Goal: Information Seeking & Learning: Learn about a topic

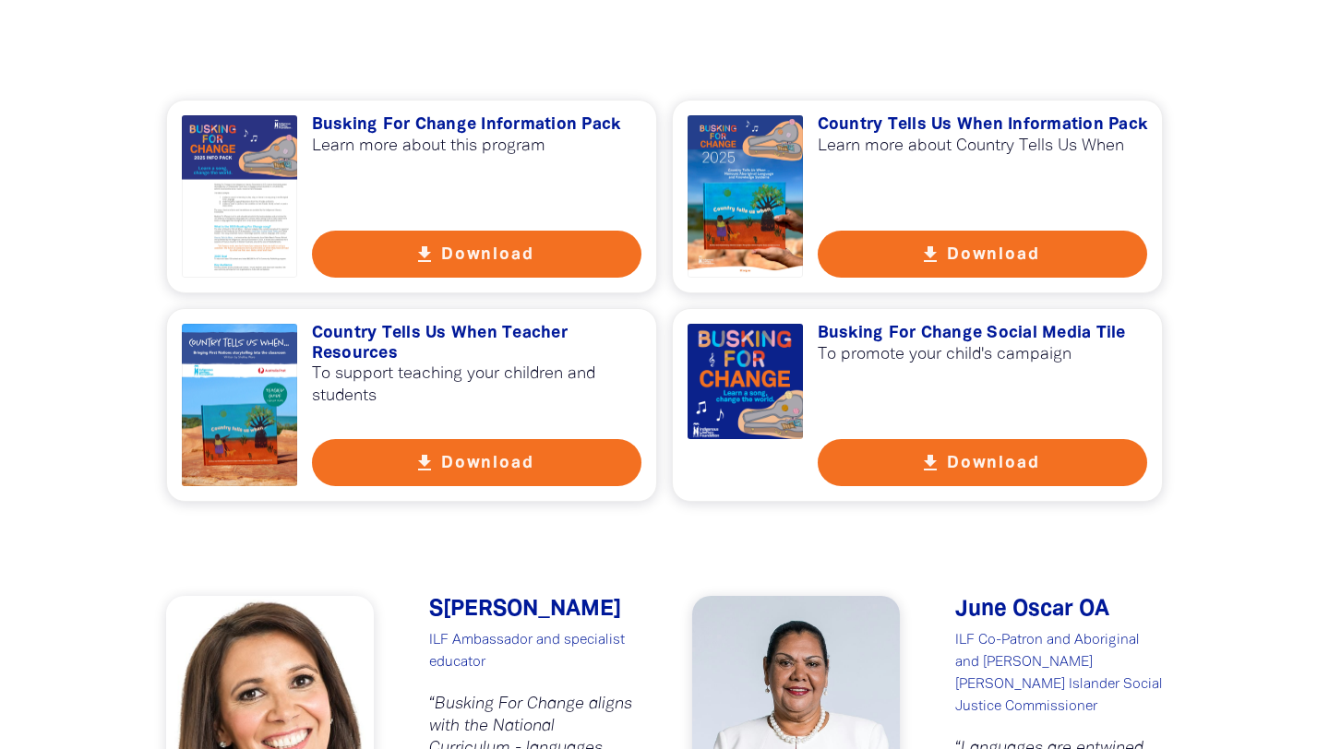
scroll to position [1290, 0]
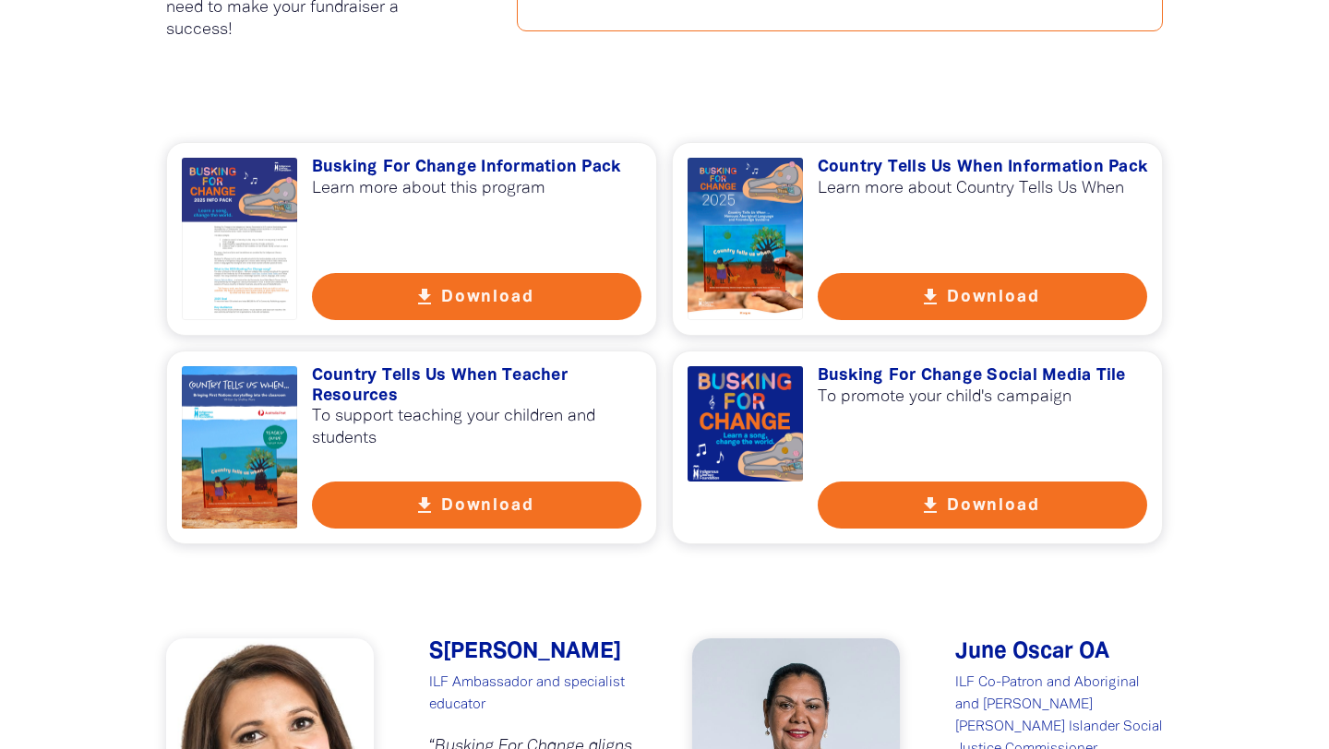
click at [928, 508] on icon "get_app" at bounding box center [930, 506] width 22 height 22
click at [397, 290] on button "get_app Download" at bounding box center [477, 296] width 330 height 47
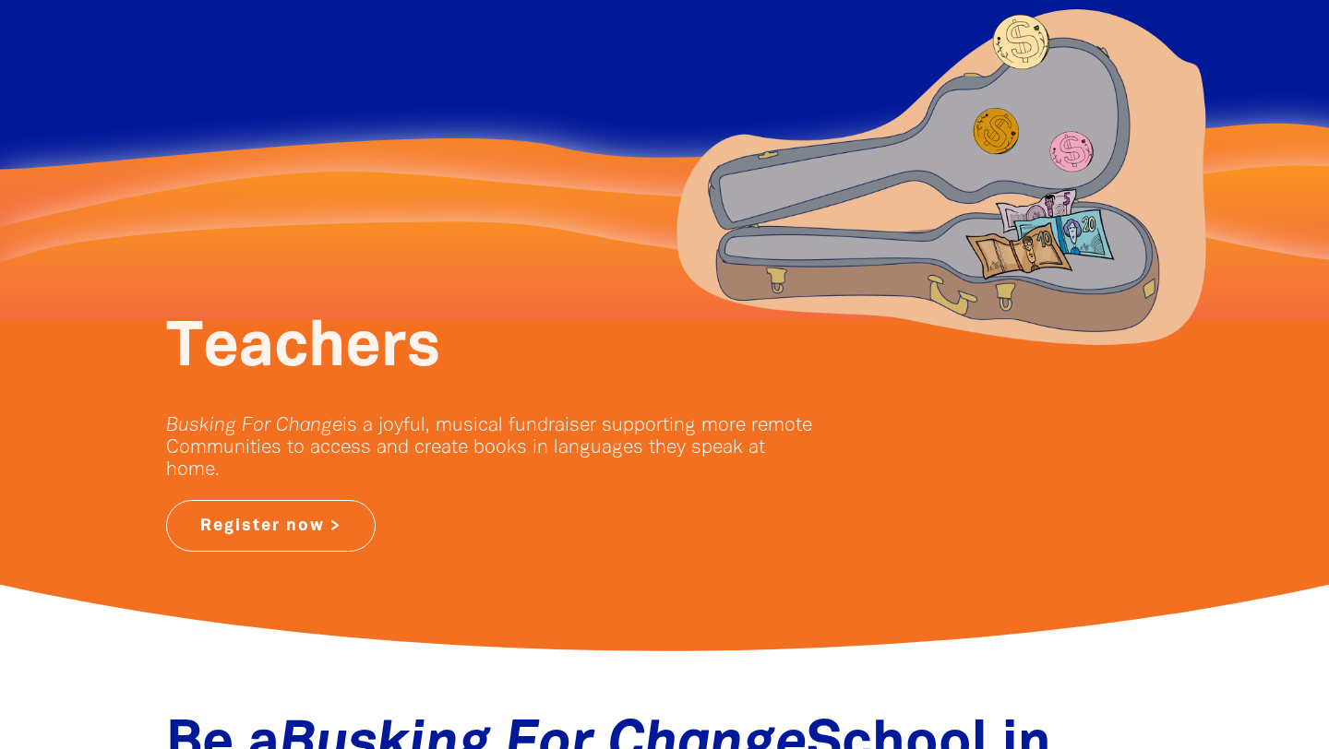
scroll to position [0, 0]
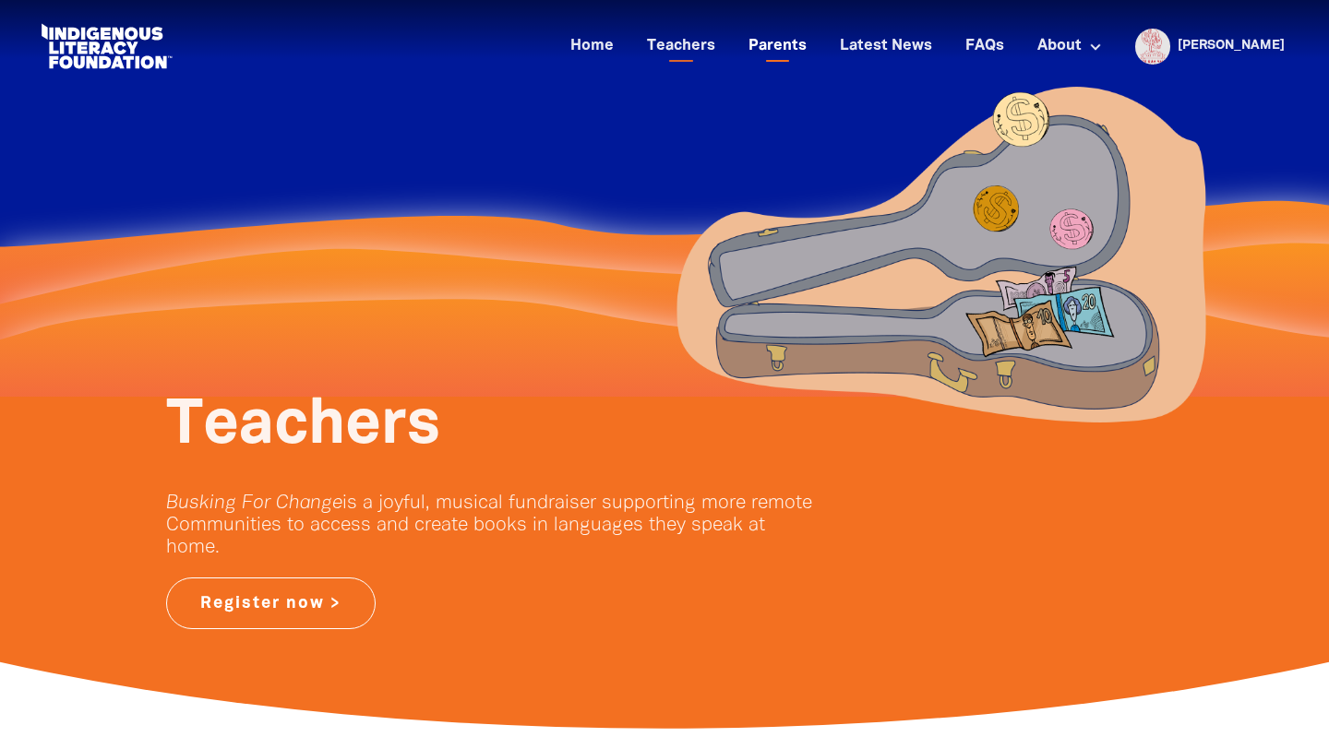
click at [818, 47] on link "Parents" at bounding box center [777, 46] width 80 height 30
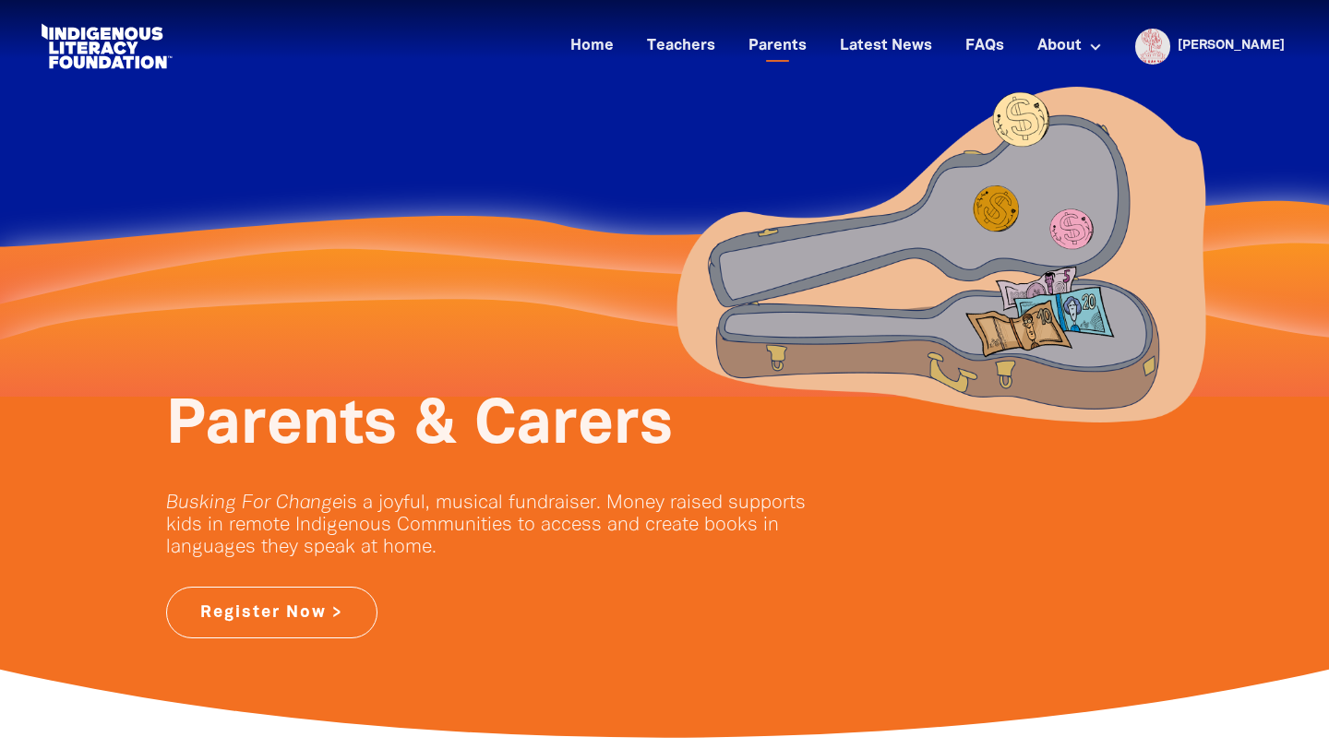
click at [1307, 37] on div "Home Teachers Parents Latest News FAQs About About Busking For Change Indigenou…" at bounding box center [664, 46] width 1292 height 93
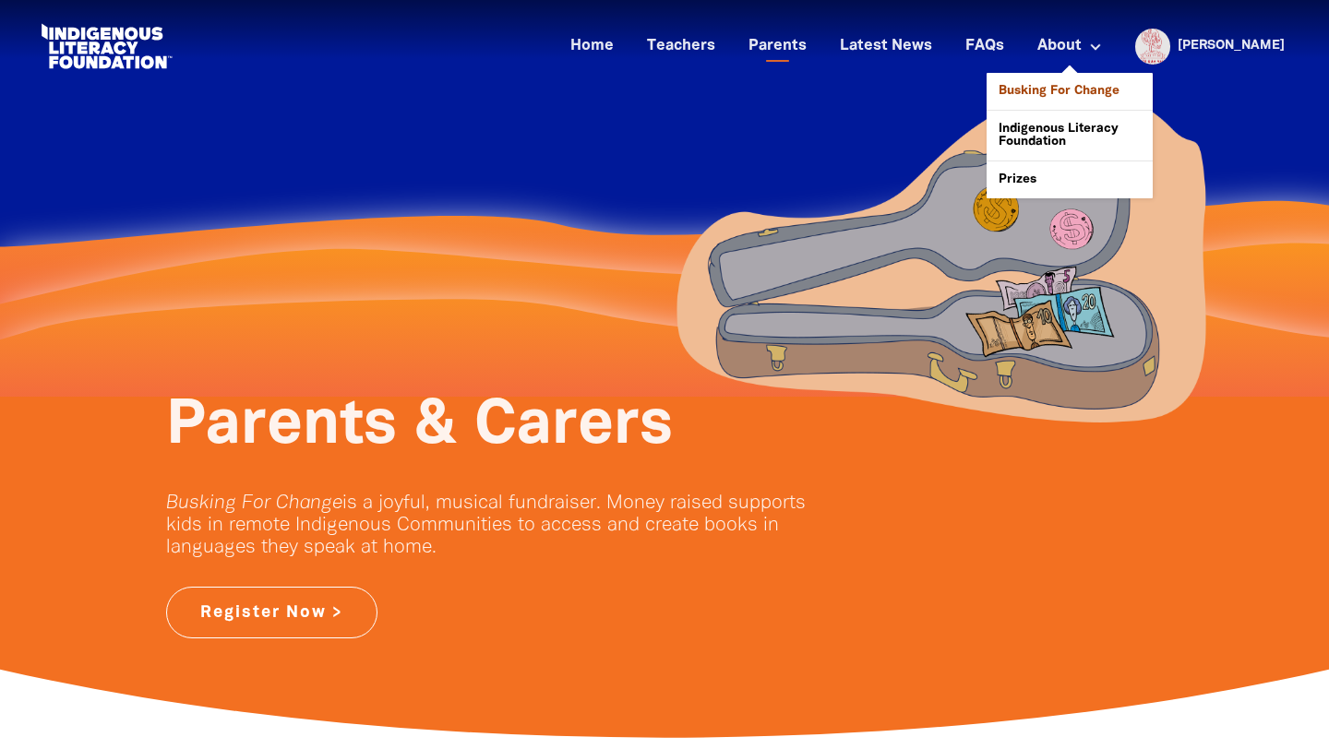
click at [1134, 87] on link "Busking For Change" at bounding box center [1070, 91] width 166 height 37
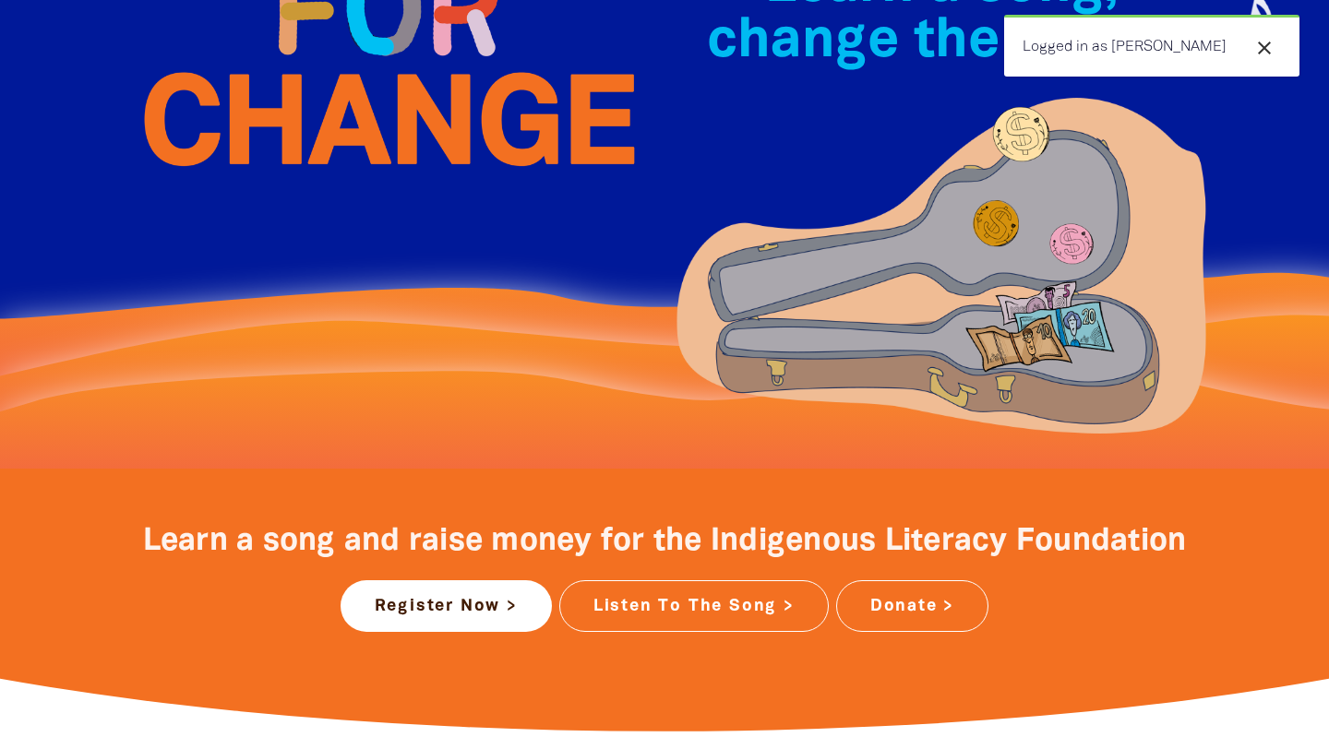
scroll to position [329, 0]
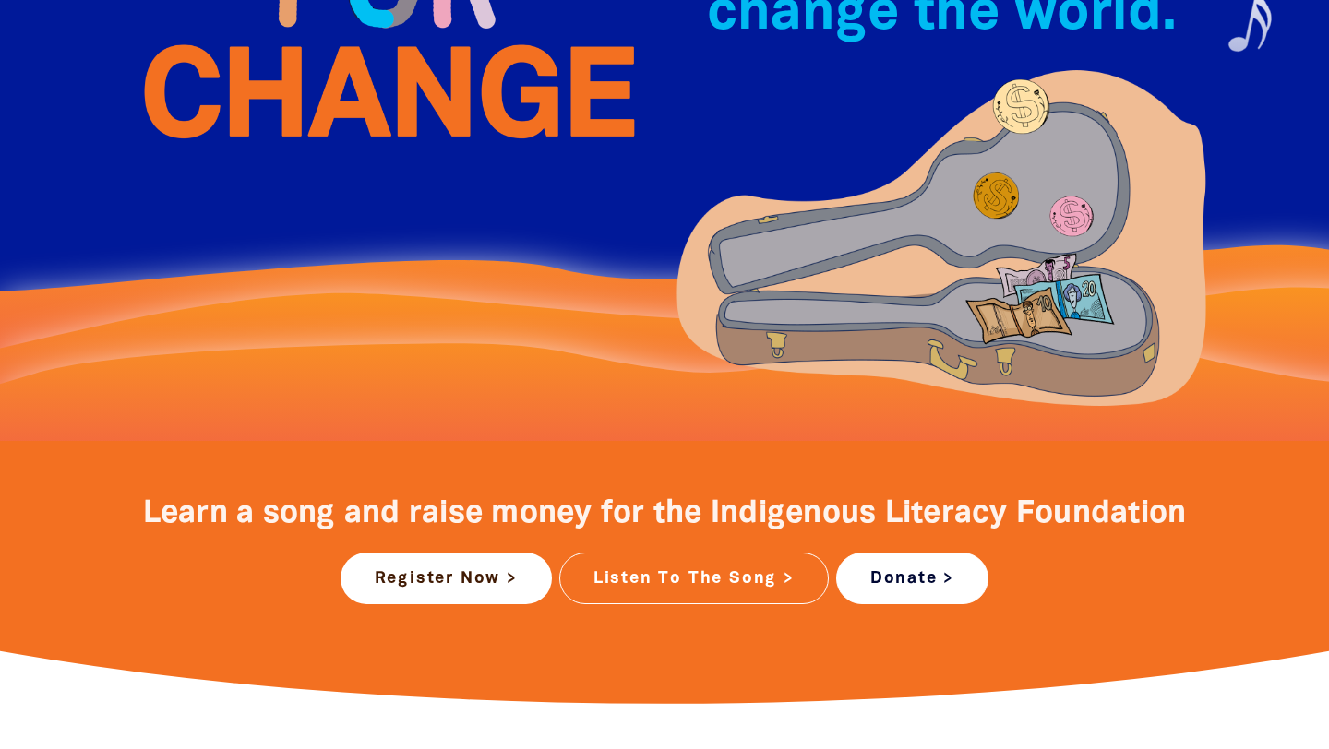
click at [928, 578] on link "Donate >" at bounding box center [912, 579] width 152 height 52
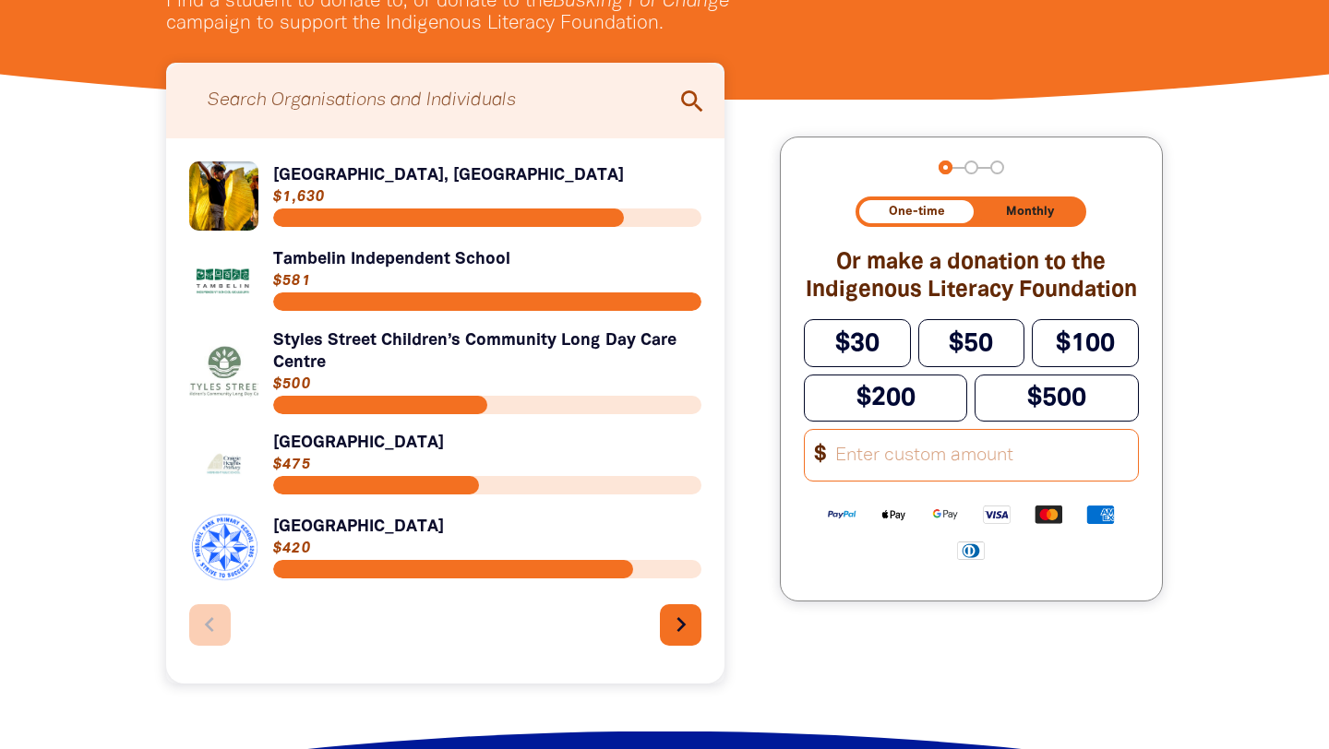
scroll to position [623, 0]
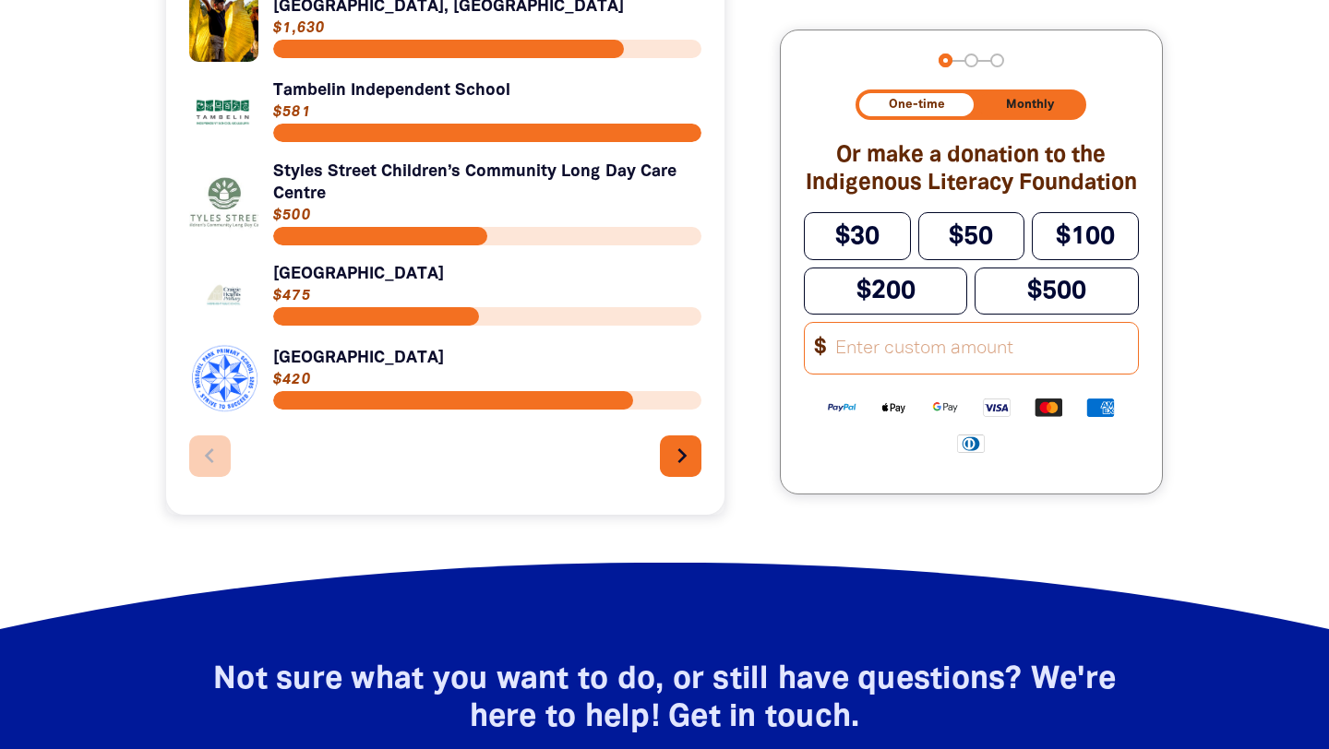
click at [685, 461] on icon "chevron_right" at bounding box center [682, 456] width 30 height 30
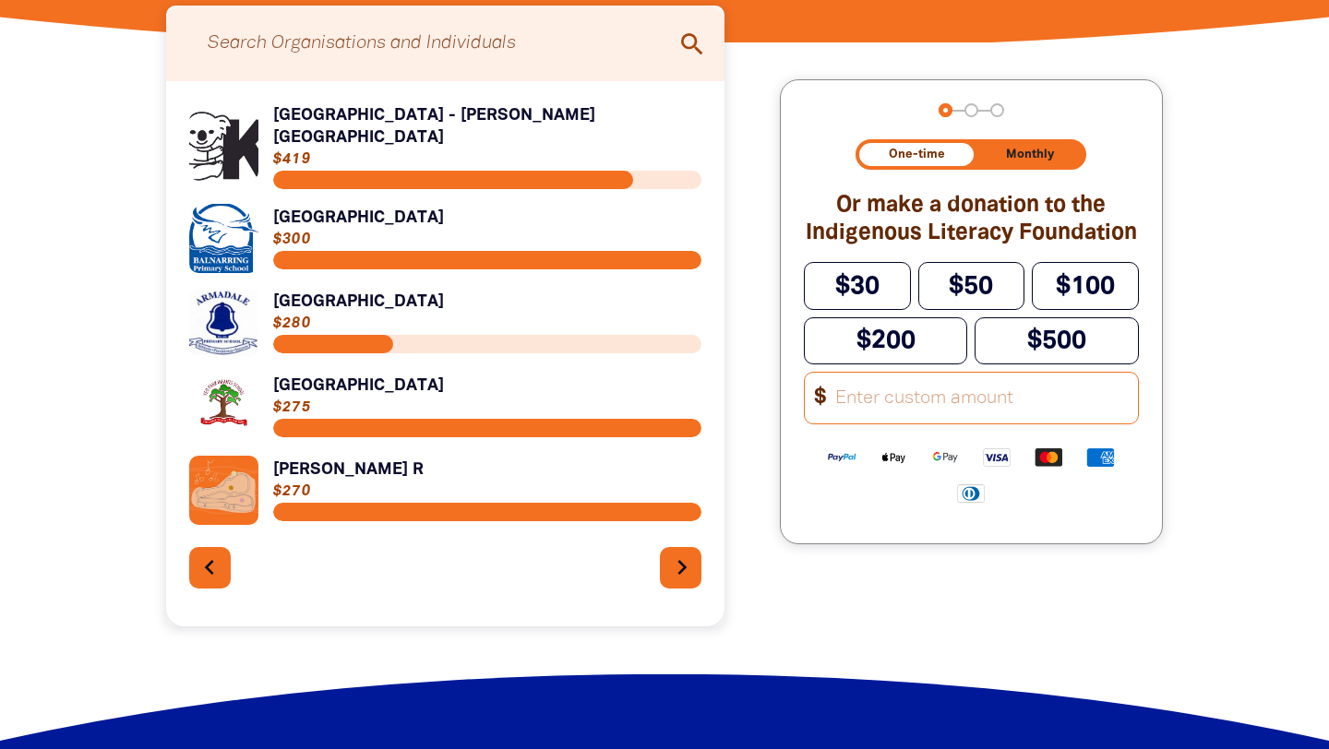
scroll to position [483, 0]
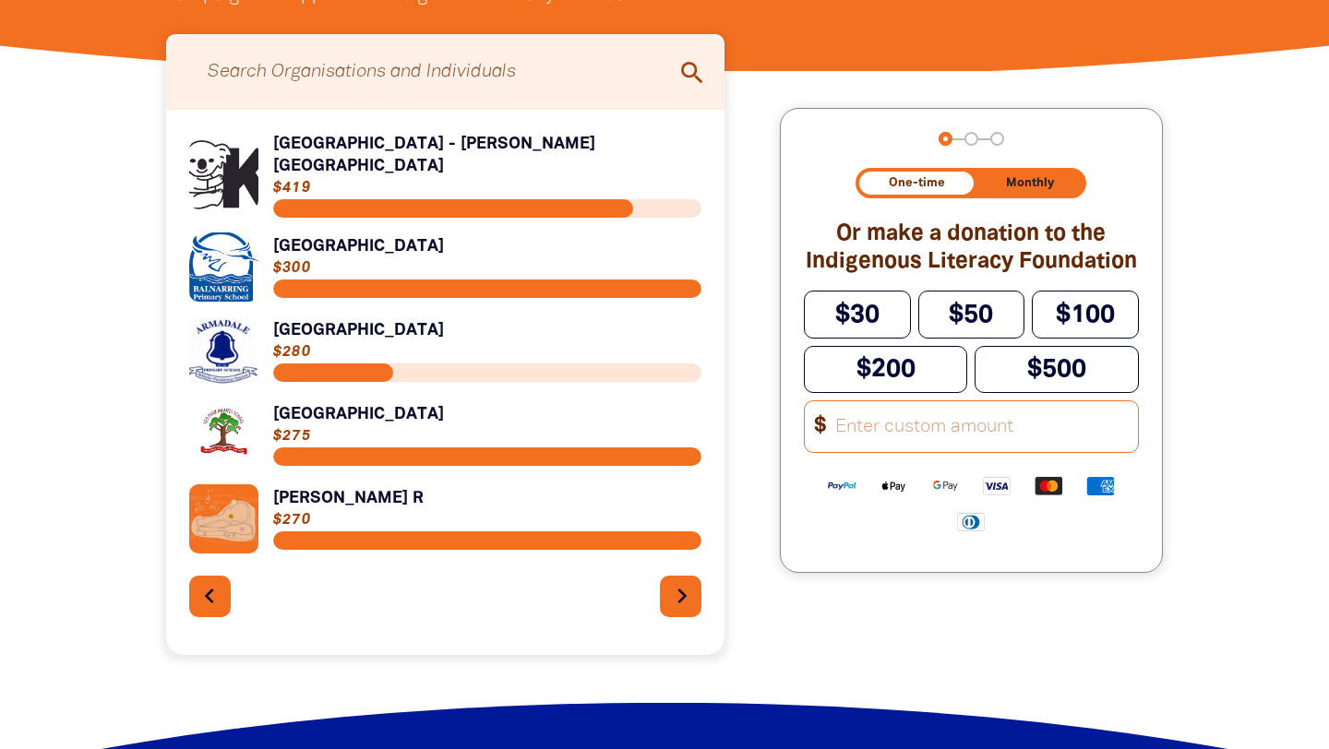
click at [676, 581] on icon "chevron_right" at bounding box center [682, 596] width 30 height 30
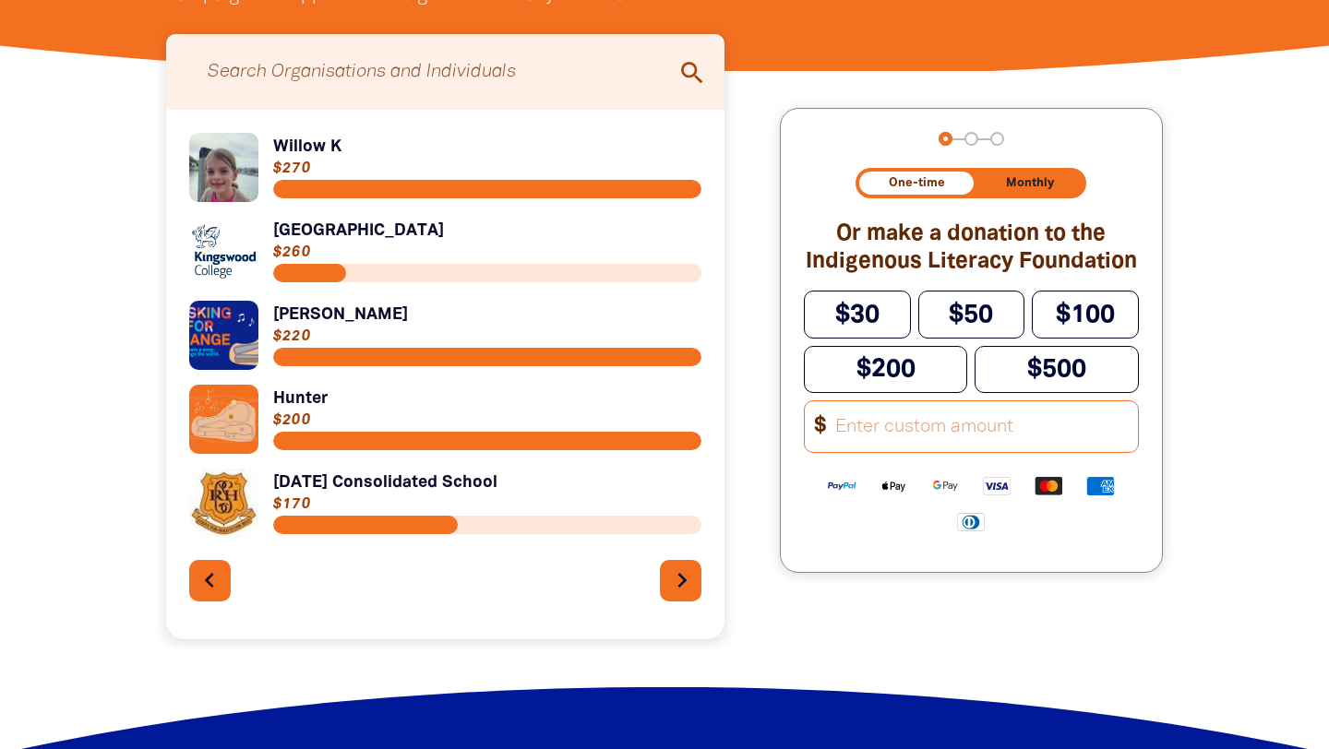
click at [676, 578] on icon "chevron_right" at bounding box center [682, 581] width 30 height 30
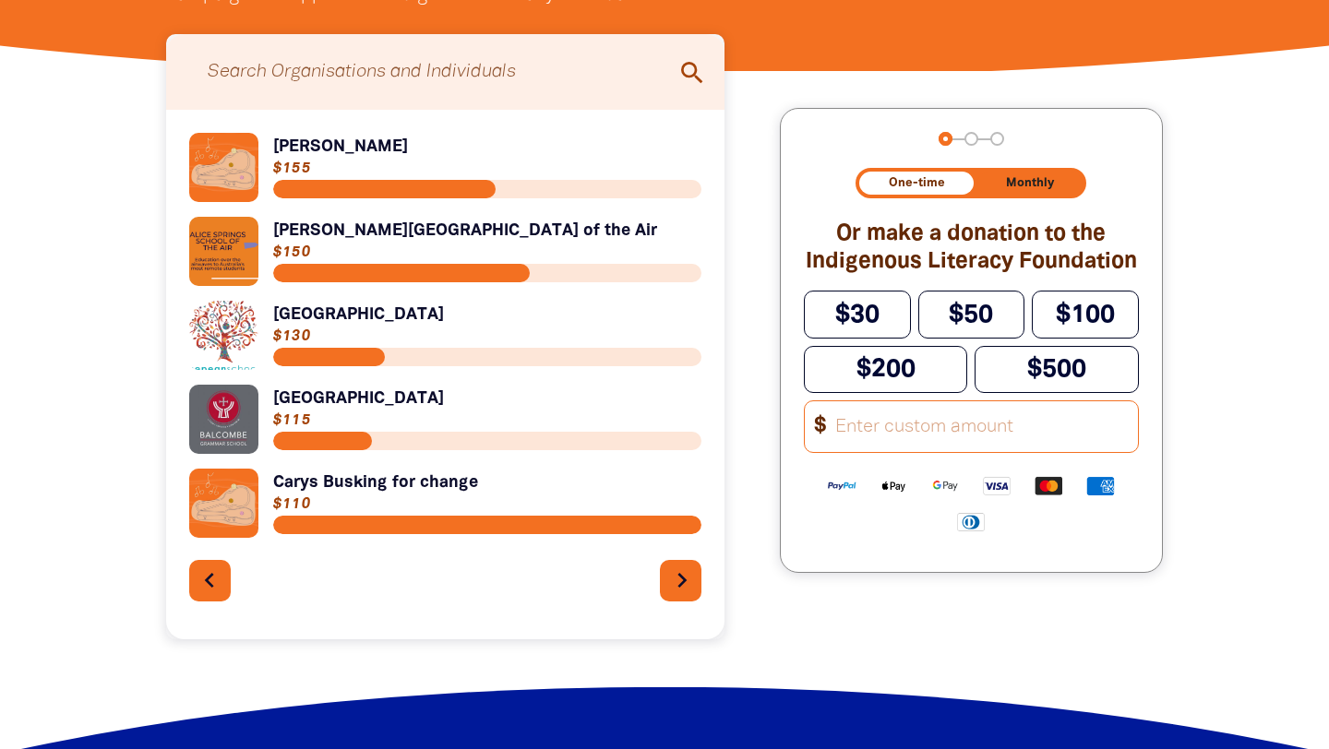
click at [676, 578] on icon "chevron_right" at bounding box center [682, 581] width 30 height 30
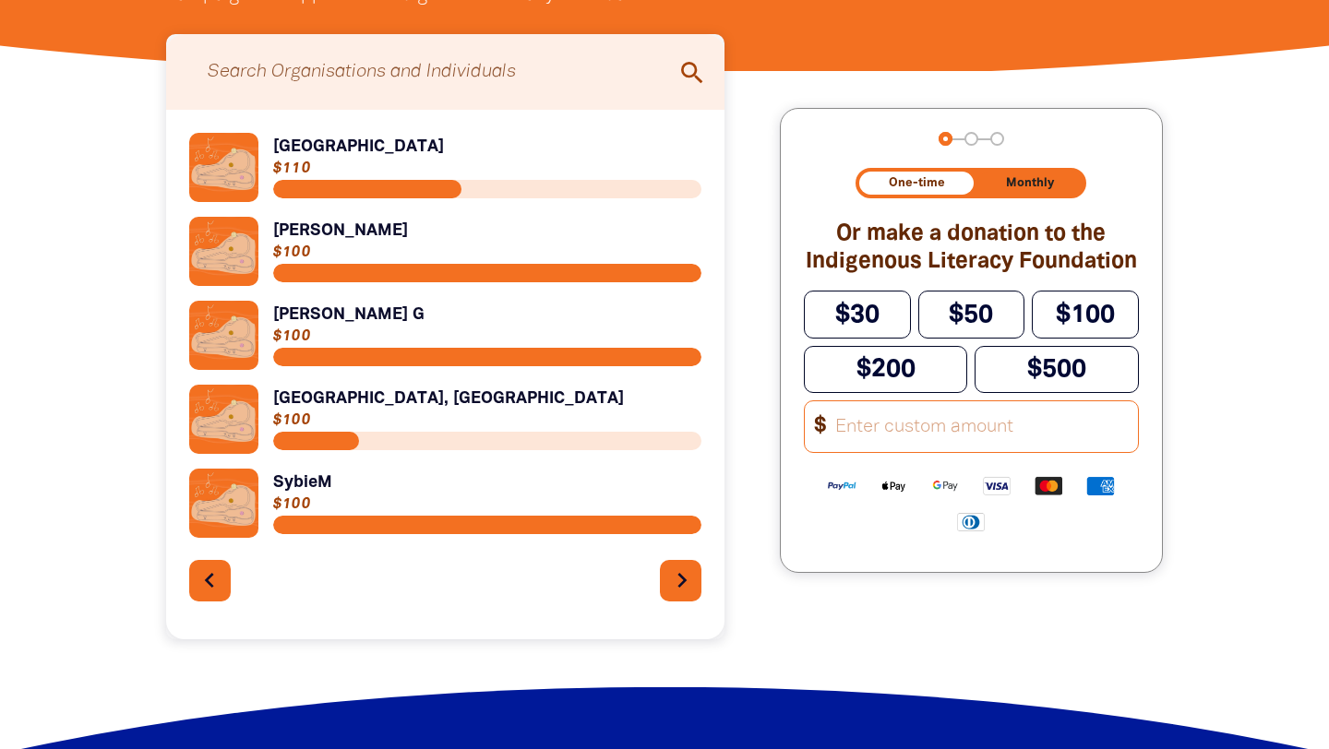
click at [676, 578] on icon "chevron_right" at bounding box center [682, 581] width 30 height 30
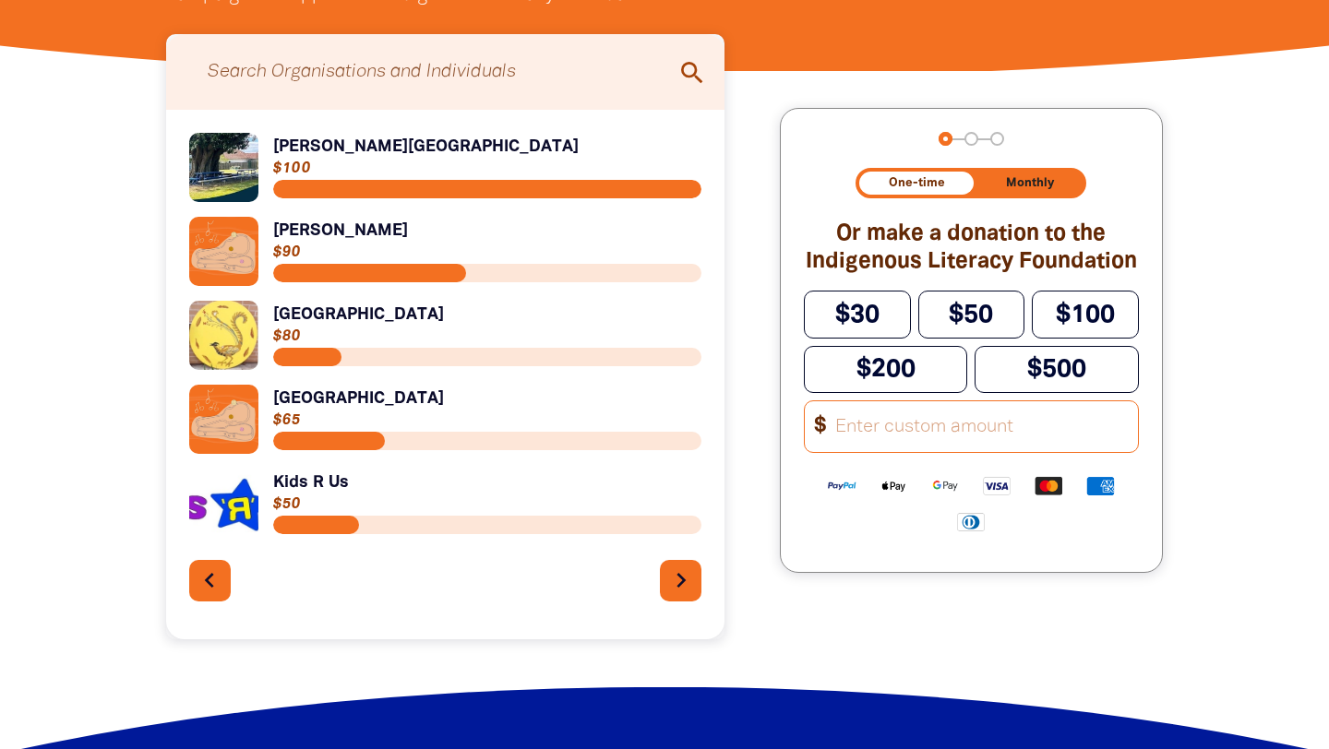
click at [588, 57] on input "Search for individuals and teams:" at bounding box center [445, 71] width 521 height 57
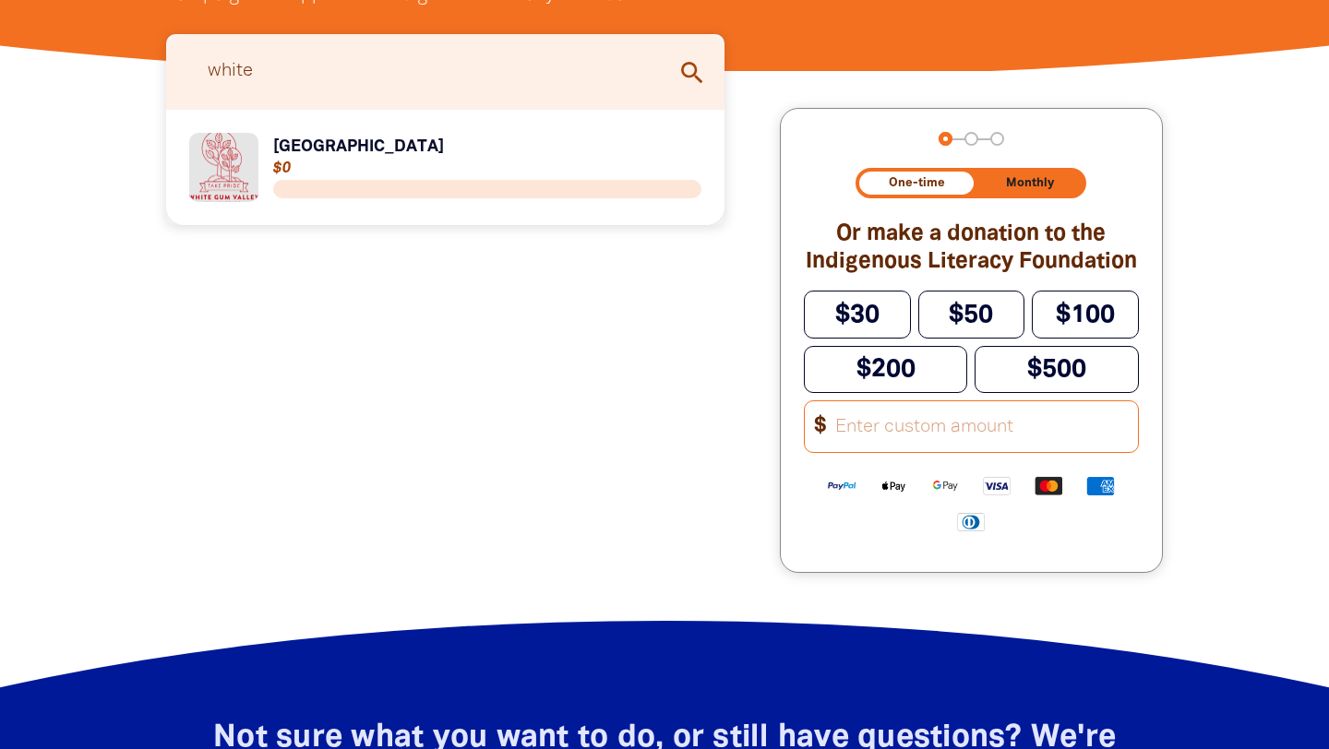
type input "white"
click at [205, 166] on link "Link to White Gum Valley Primary School" at bounding box center [445, 167] width 512 height 69
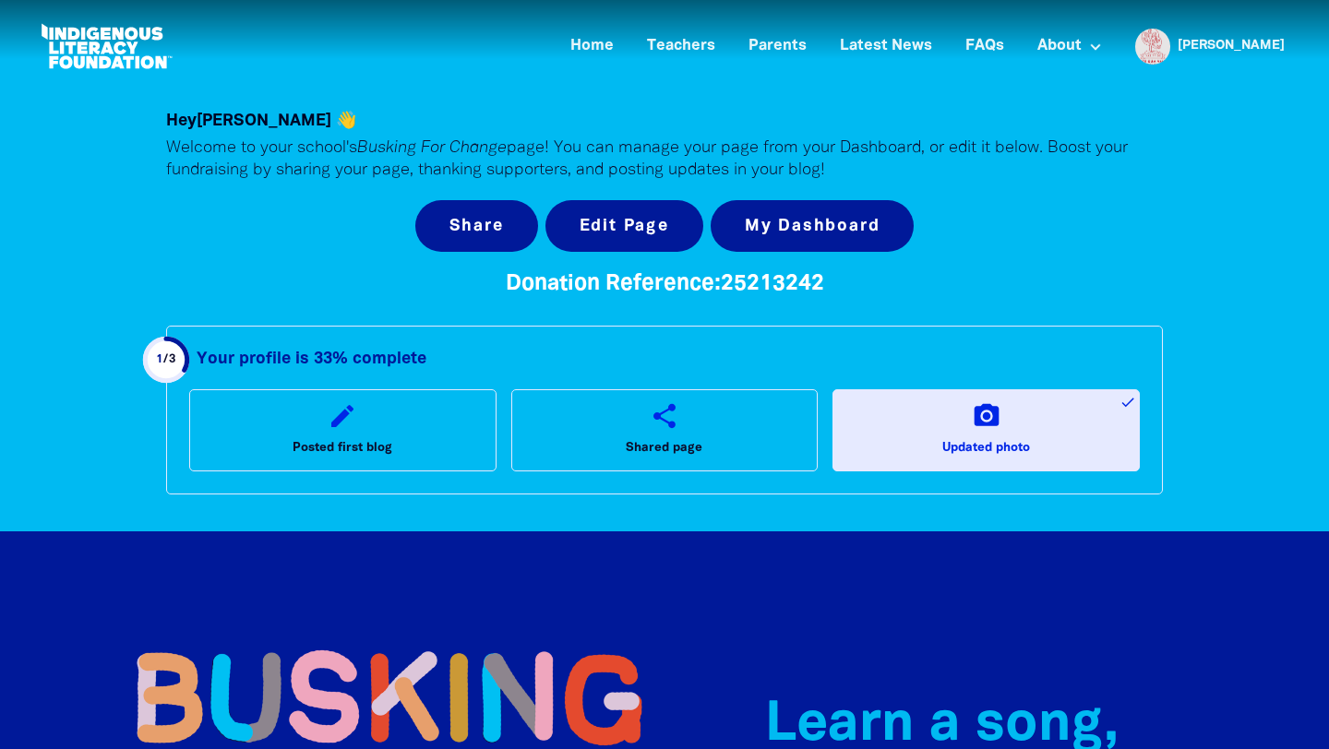
click at [1134, 241] on div "Share Edit Page My Dashboard" at bounding box center [664, 226] width 997 height 52
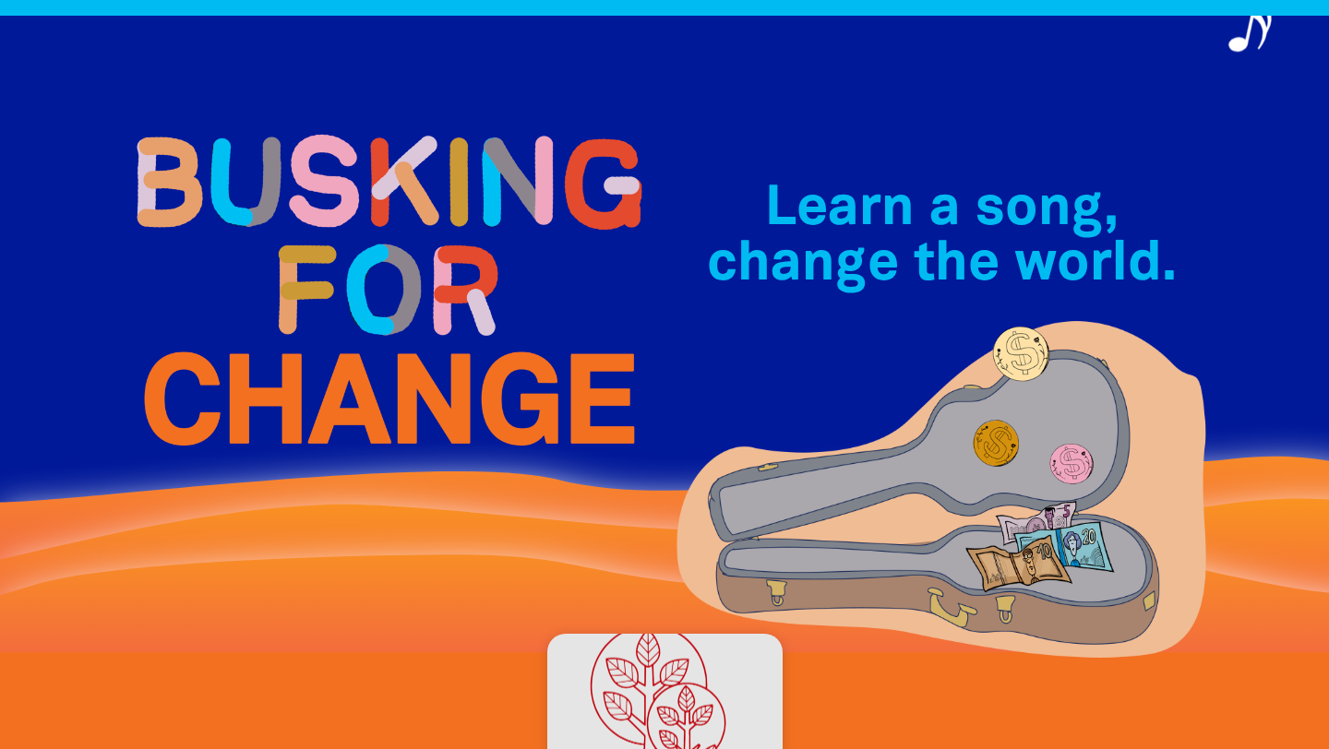
scroll to position [473, 0]
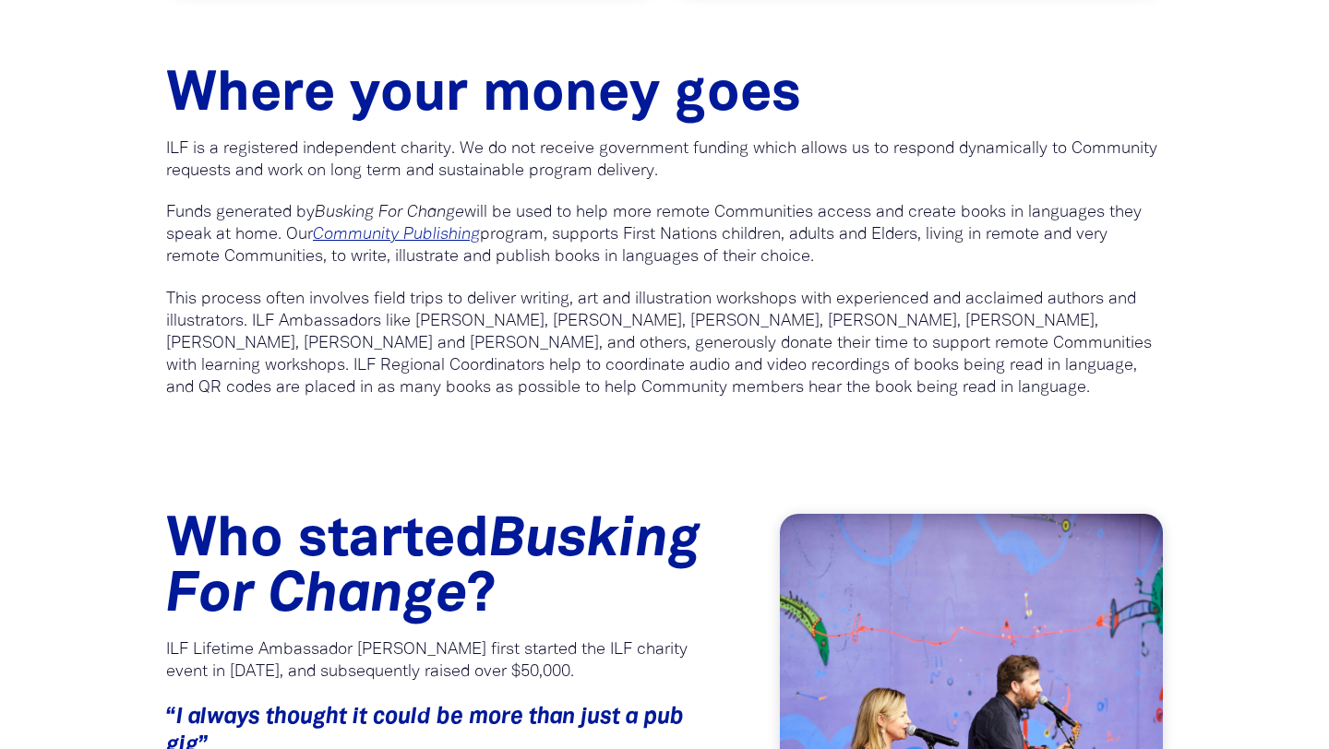
scroll to position [1208, 0]
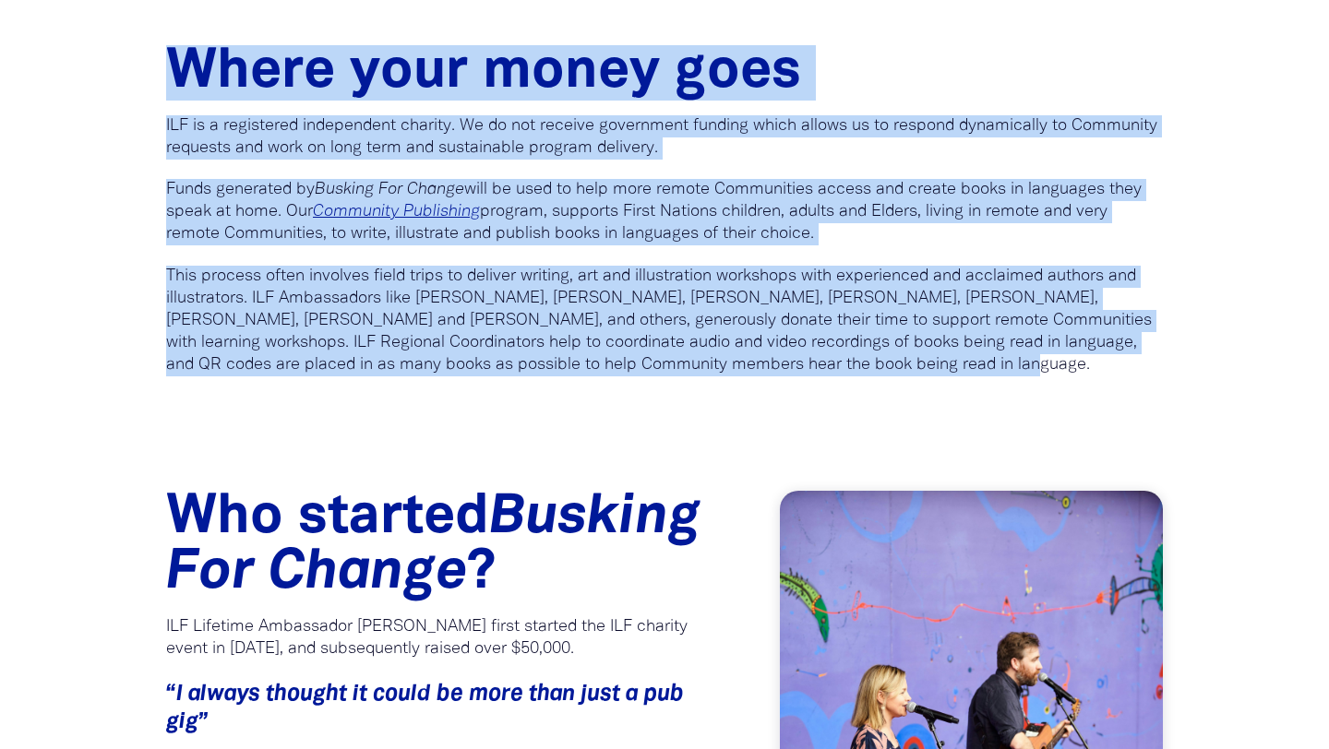
drag, startPoint x: 167, startPoint y: 59, endPoint x: 807, endPoint y: 357, distance: 705.6
click at [807, 357] on div "Where your money goes﻿ ILF is a registered independent charity. We do not recei…" at bounding box center [664, 239] width 1052 height 315
copy div "Where your money goes﻿ ILF is a registered independent charity. We do not recei…"
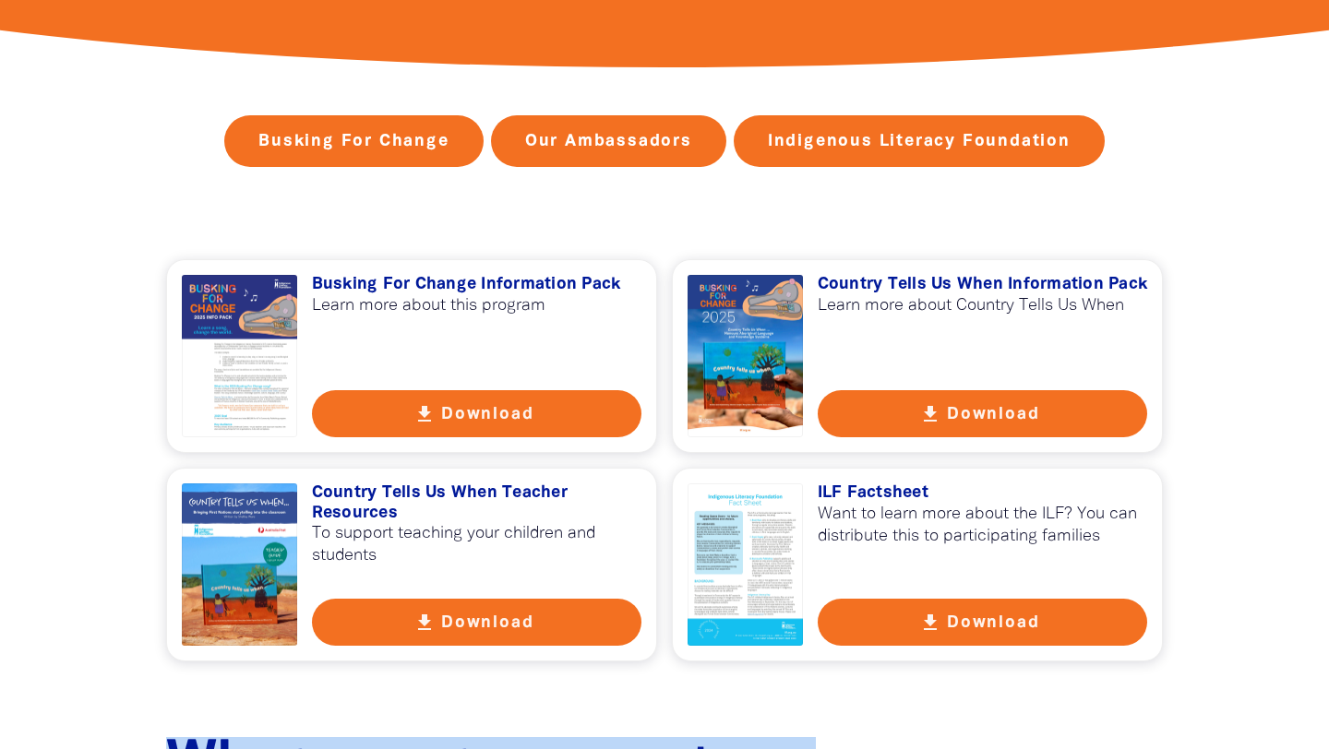
scroll to position [449, 0]
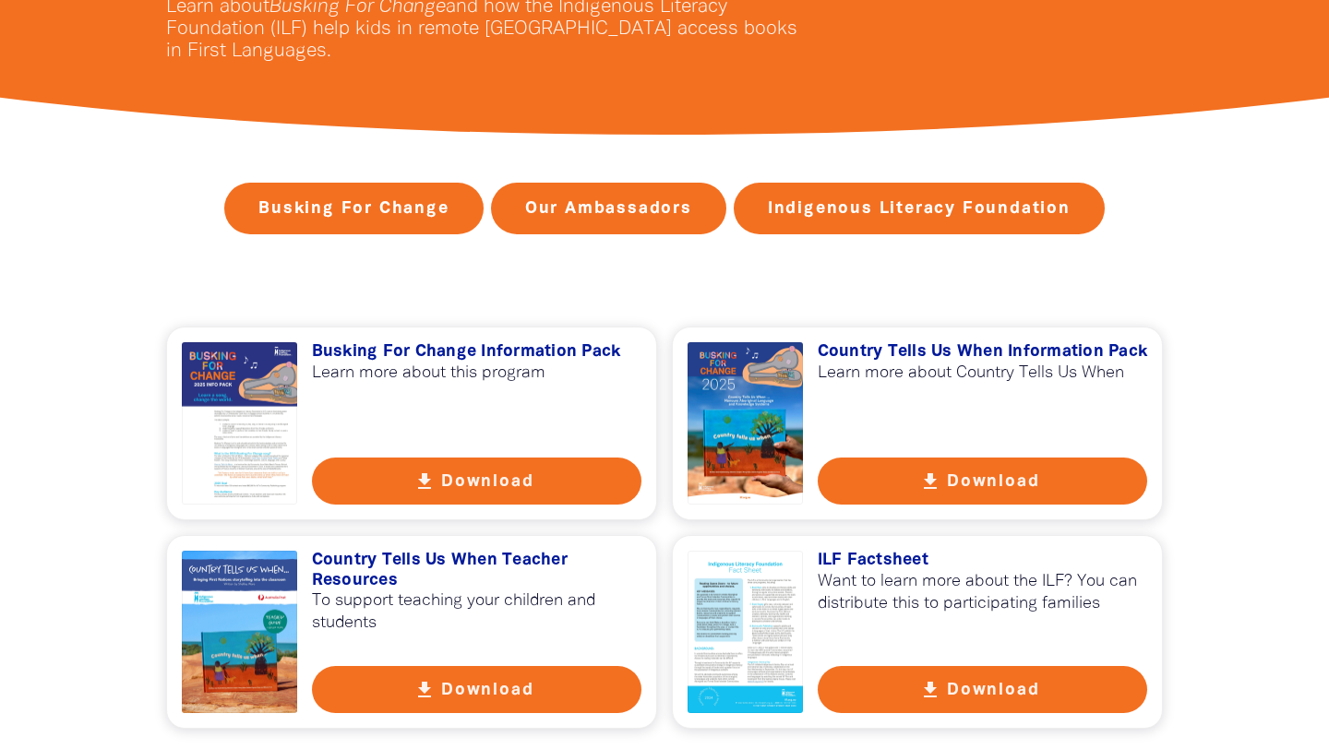
click at [411, 352] on h3 "Busking For Change Information Pack" at bounding box center [477, 352] width 330 height 20
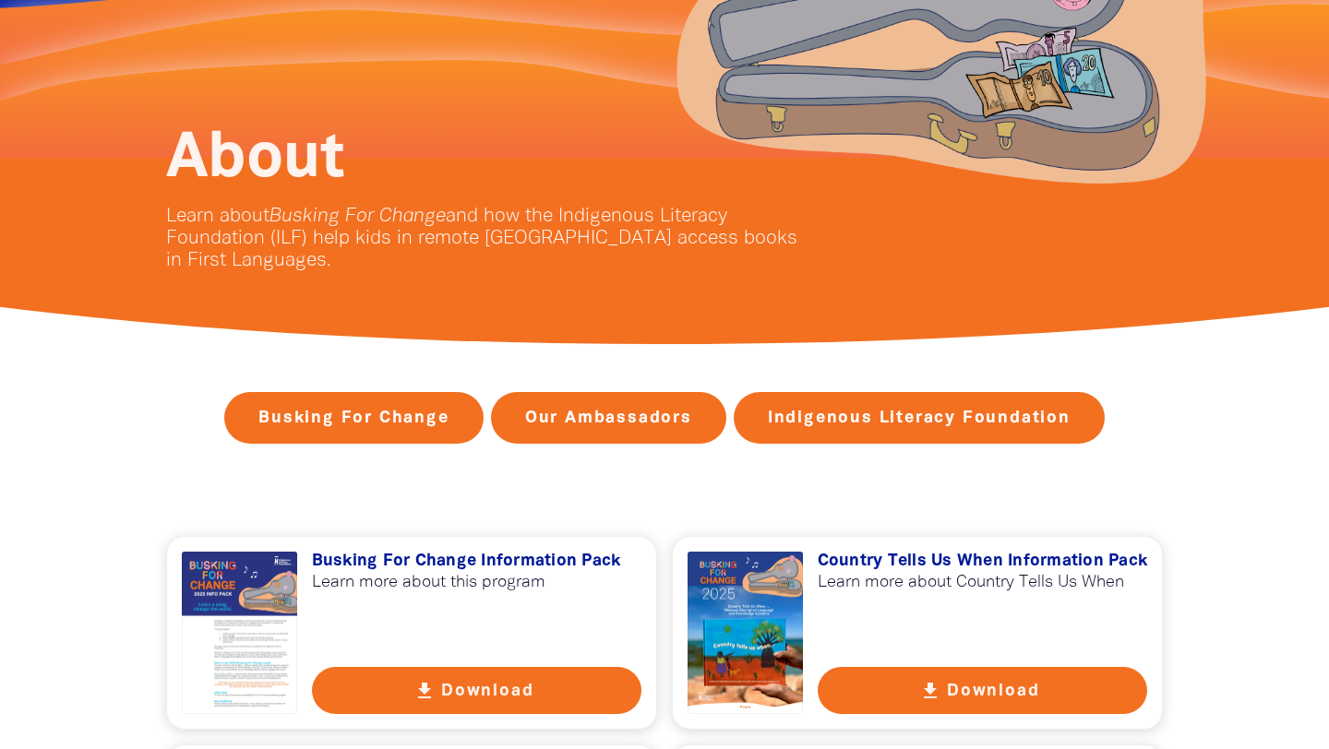
scroll to position [0, 0]
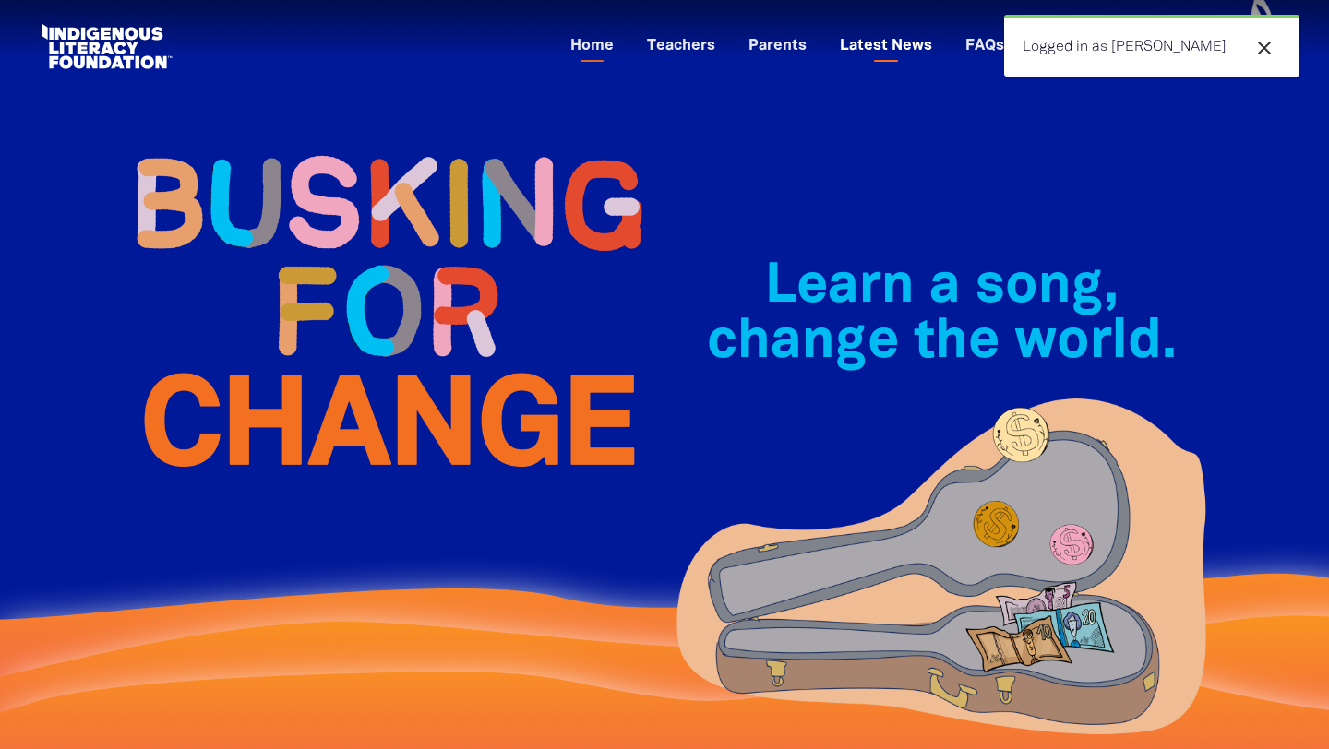
click at [943, 52] on link "Latest News" at bounding box center [886, 46] width 114 height 30
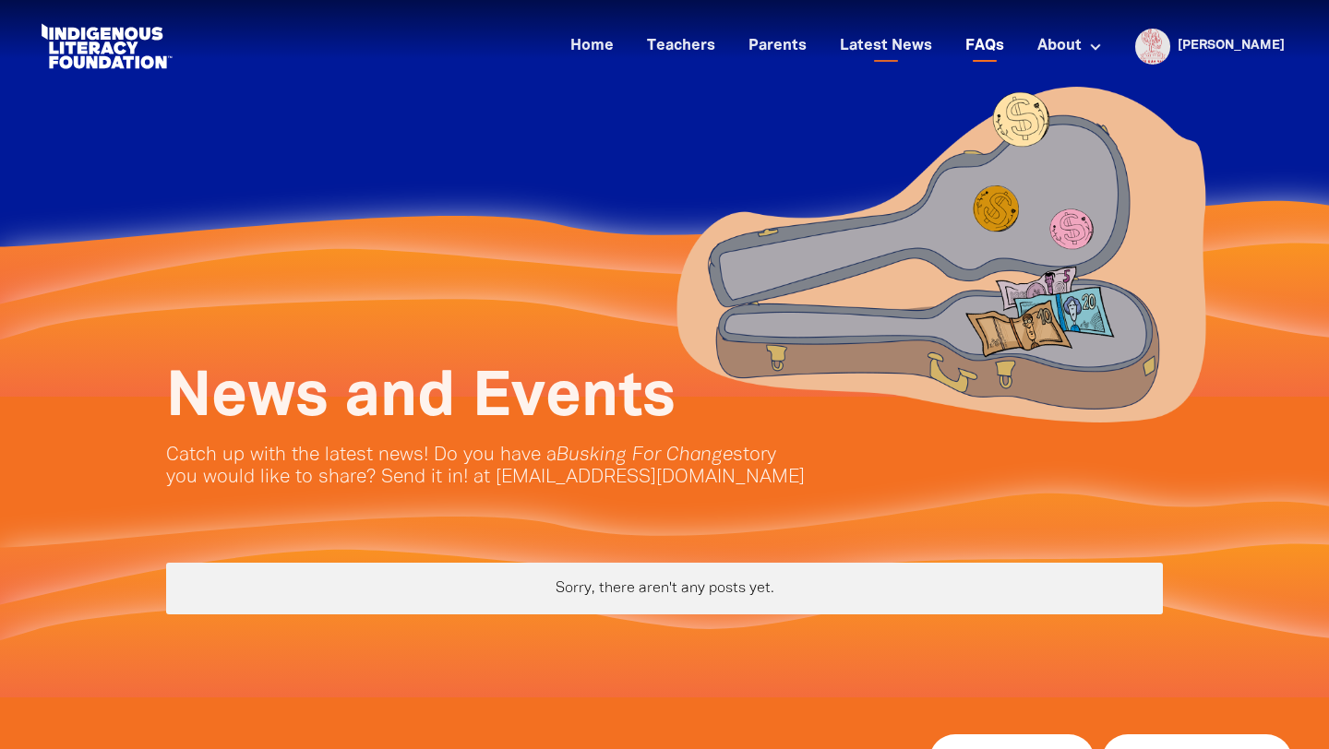
click at [1015, 44] on link "FAQs" at bounding box center [984, 46] width 61 height 30
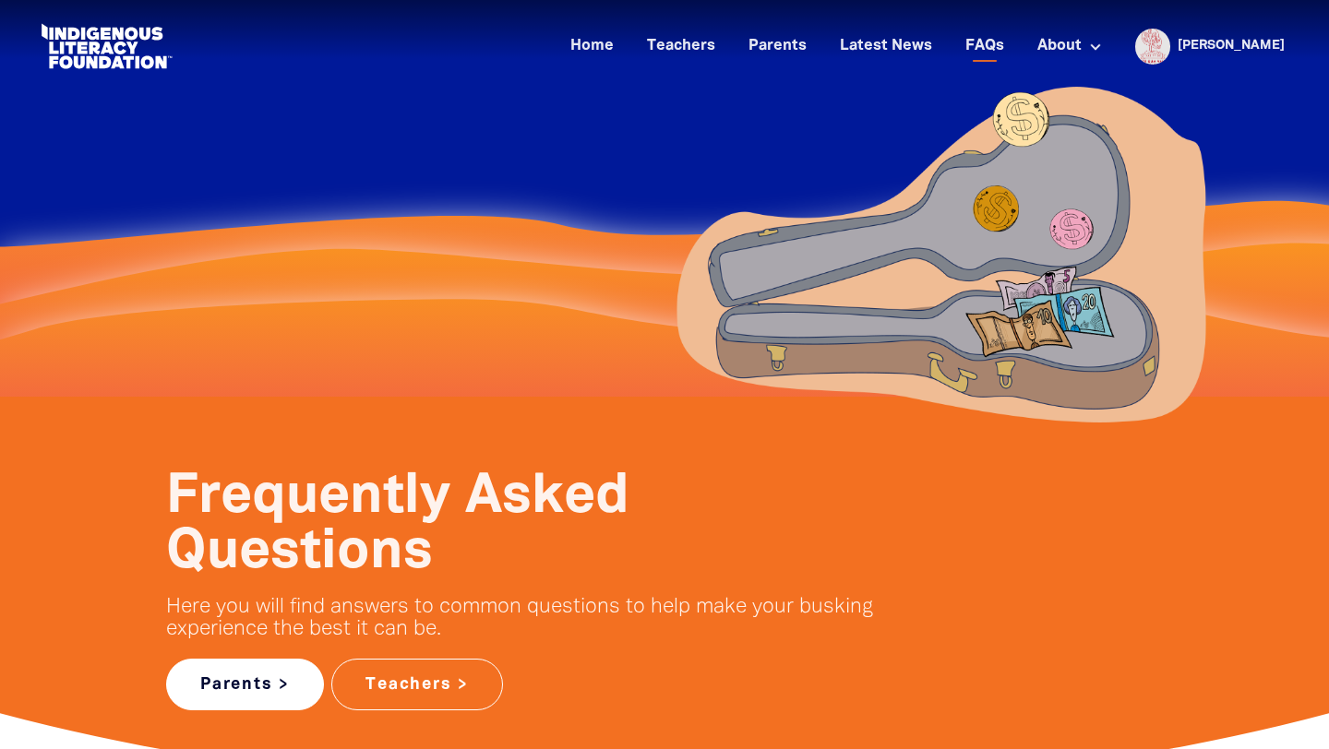
click at [256, 684] on link "Parents >" at bounding box center [245, 685] width 158 height 52
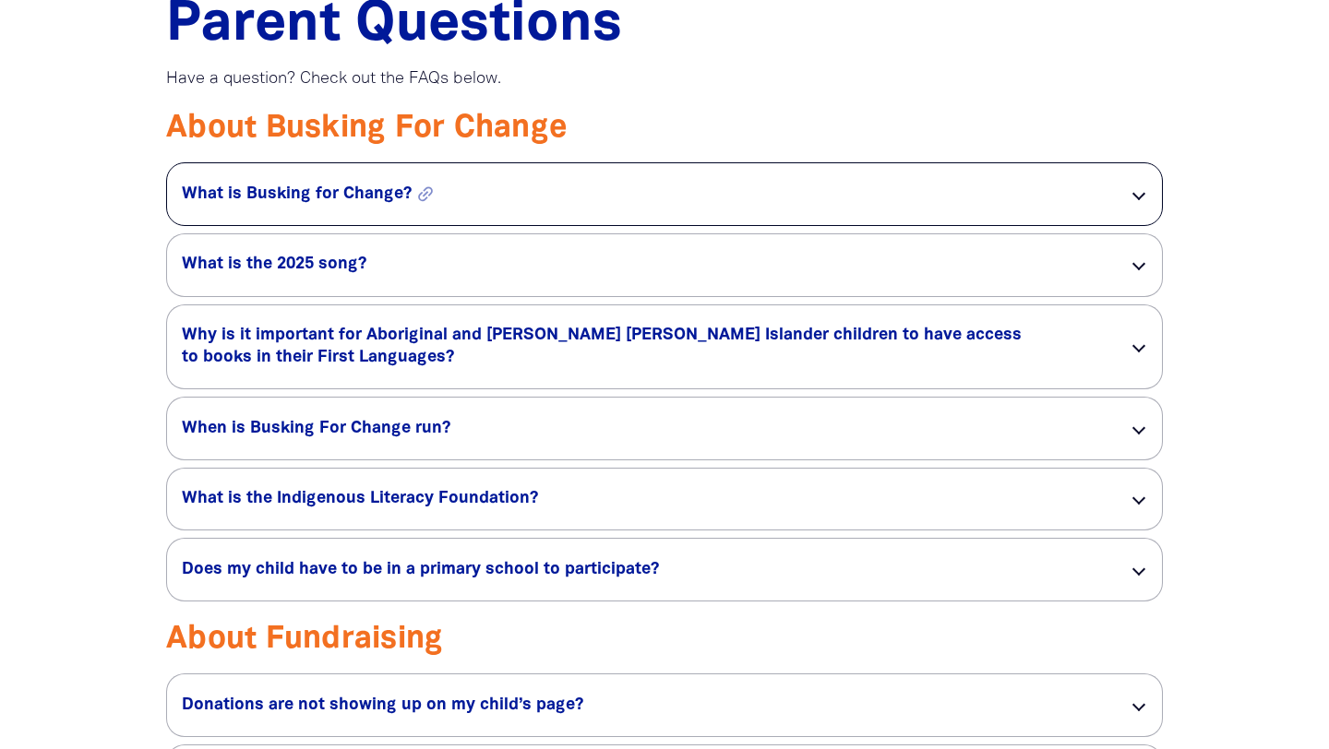
click at [335, 194] on h5 "What is Busking for Change? link" at bounding box center [640, 195] width 917 height 22
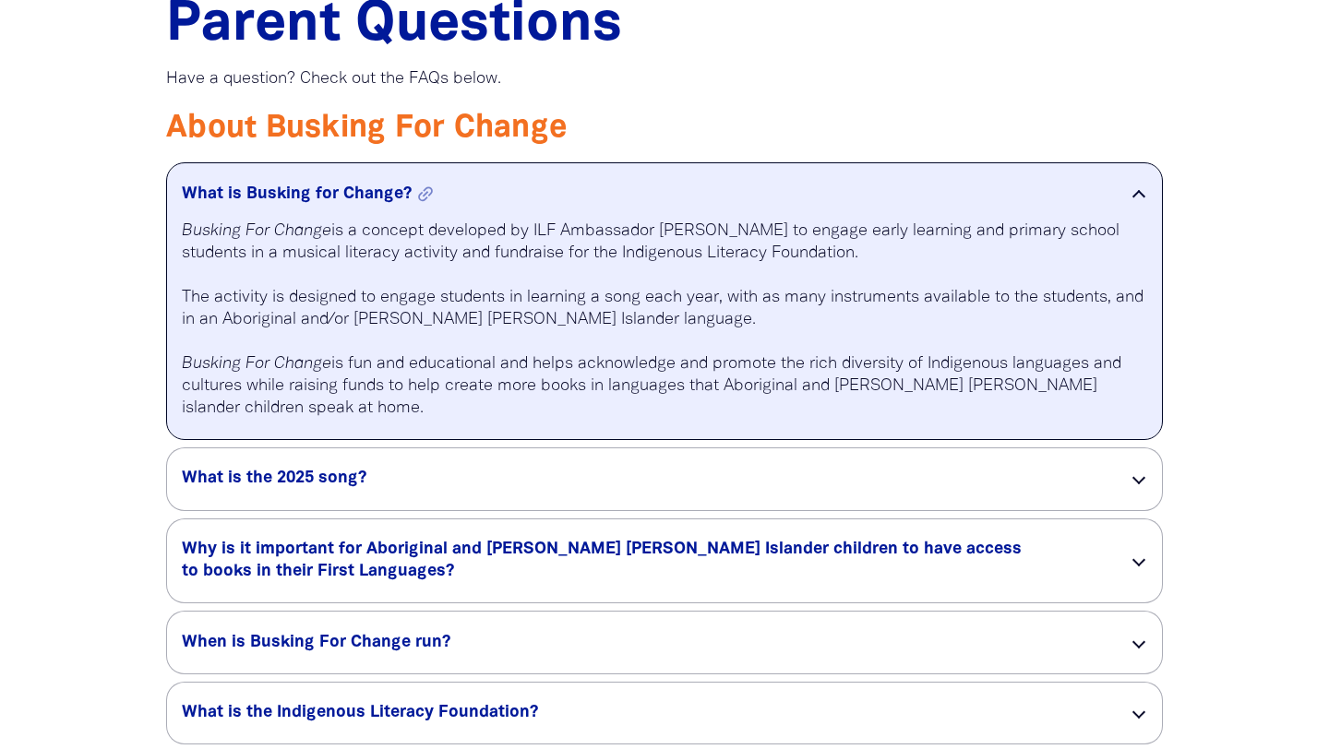
click at [335, 194] on h5 "What is Busking for Change? link" at bounding box center [640, 195] width 917 height 22
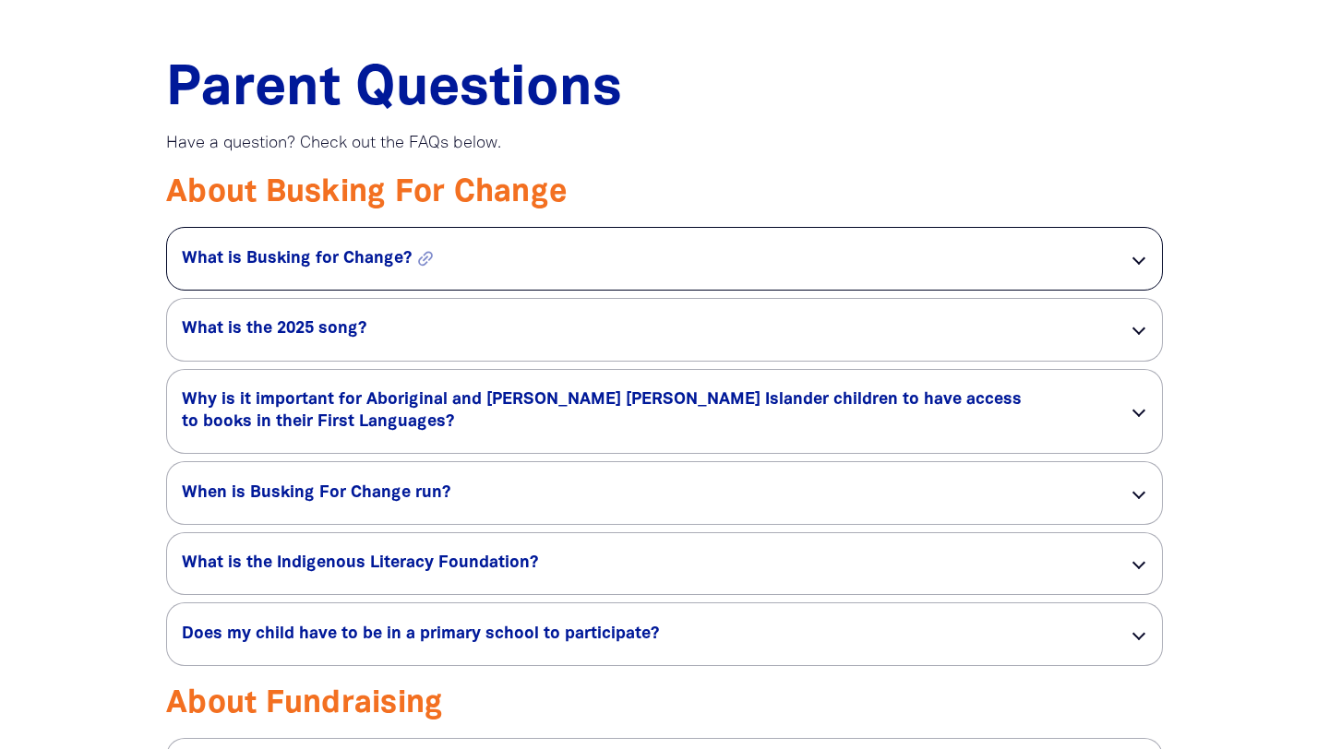
scroll to position [1382, 0]
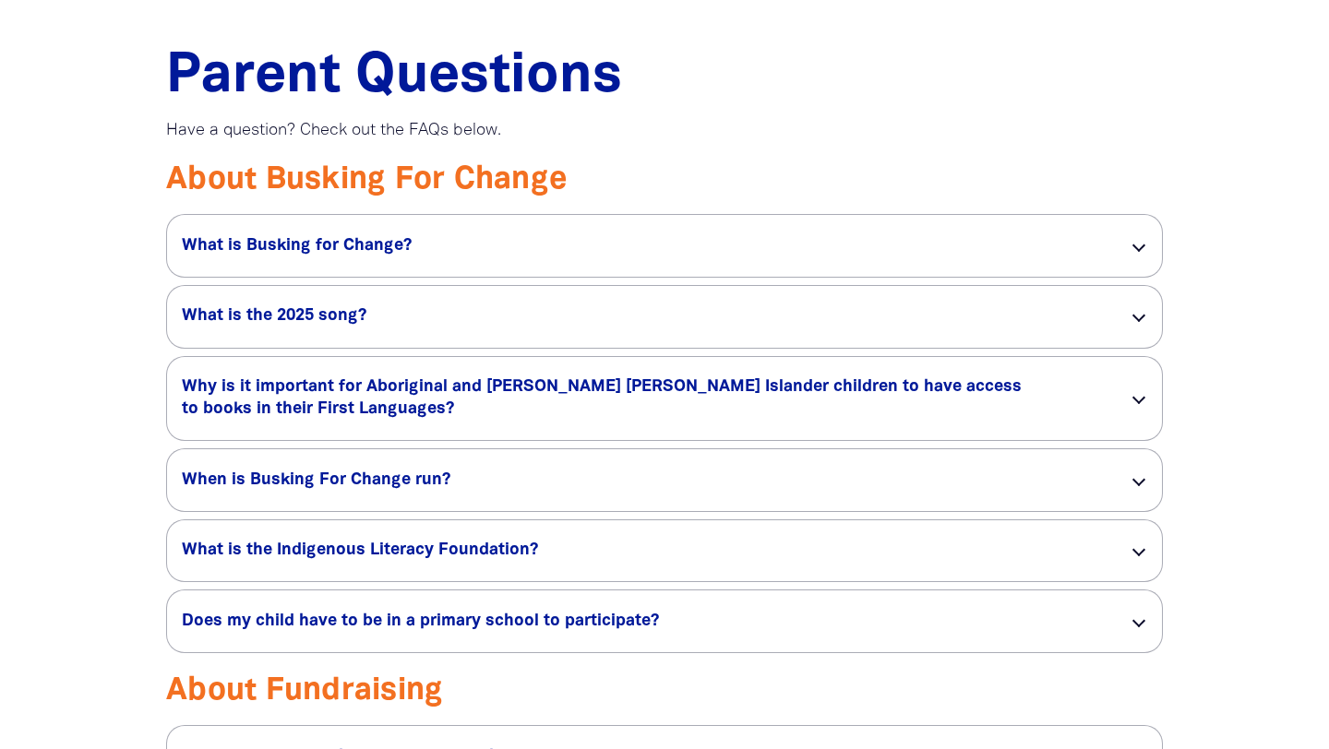
click at [710, 190] on h3 "About Busking For Change﻿" at bounding box center [664, 181] width 997 height 38
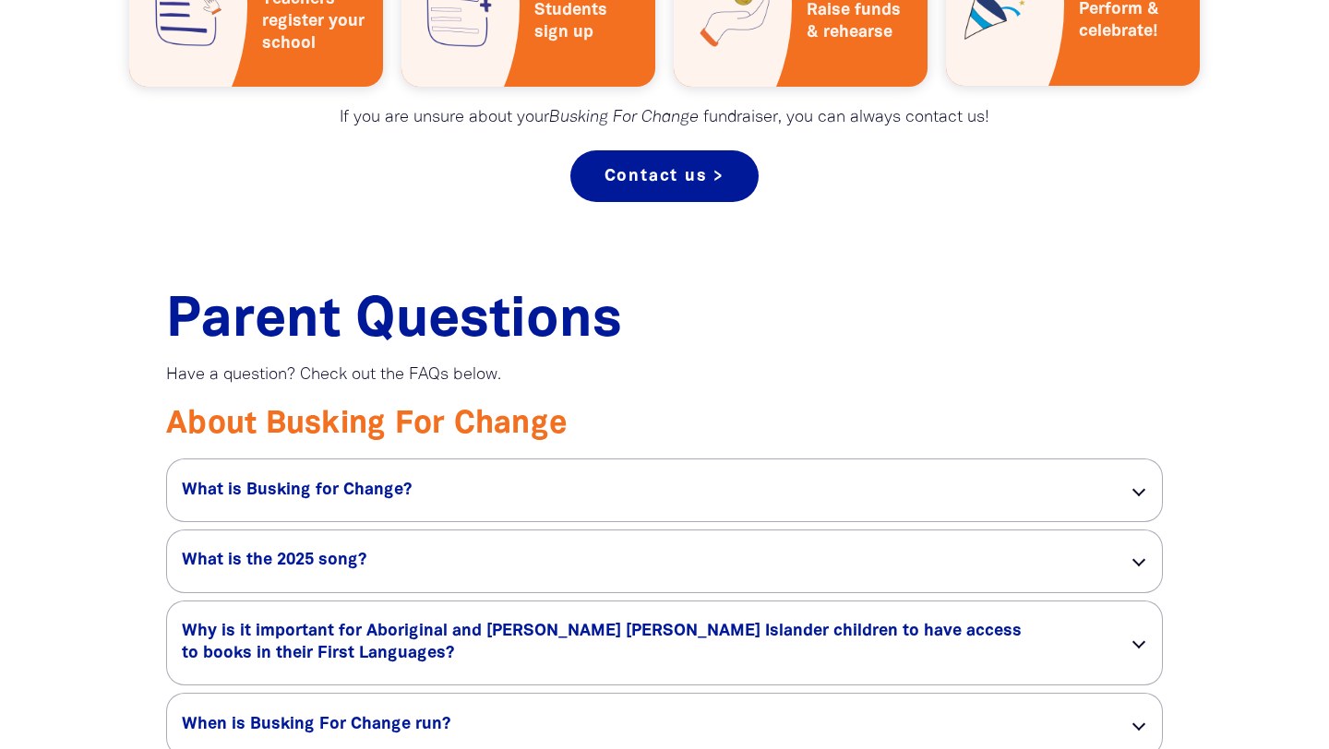
scroll to position [1172, 0]
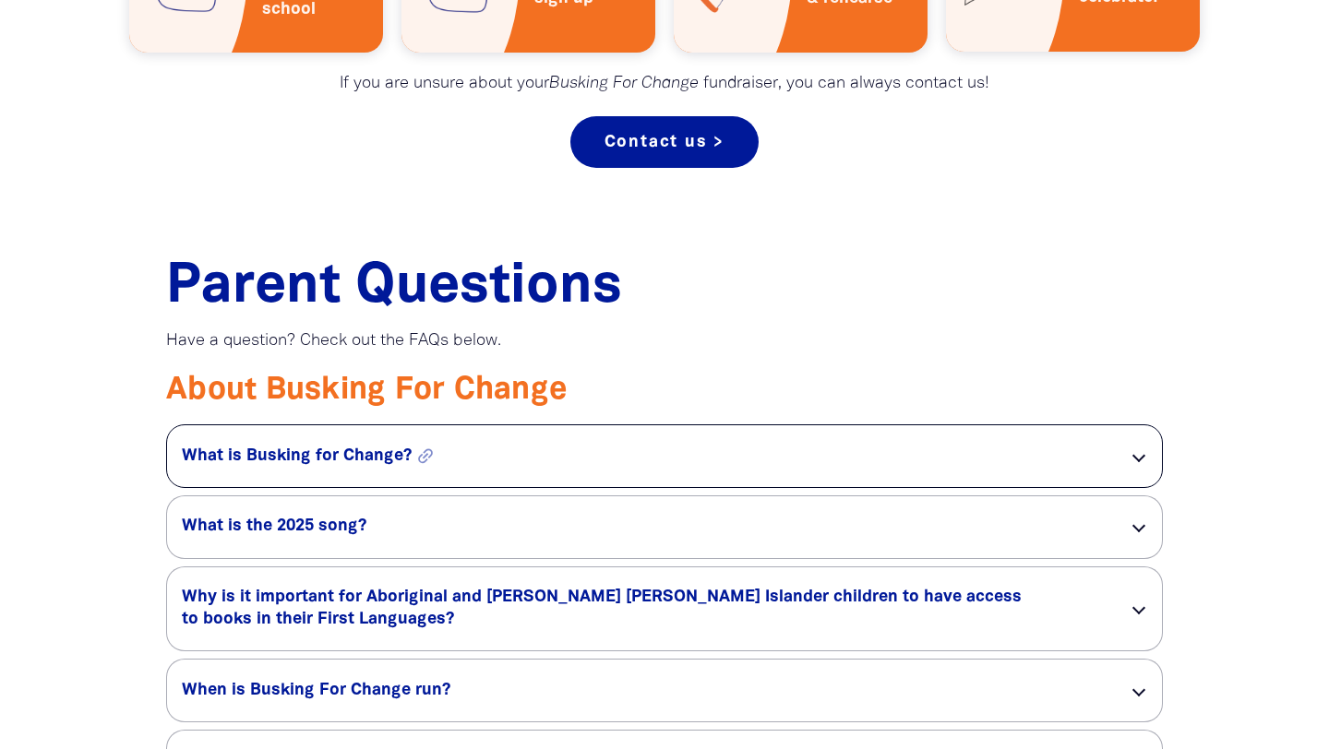
click at [329, 461] on h5 "What is Busking for Change? link" at bounding box center [640, 457] width 917 height 22
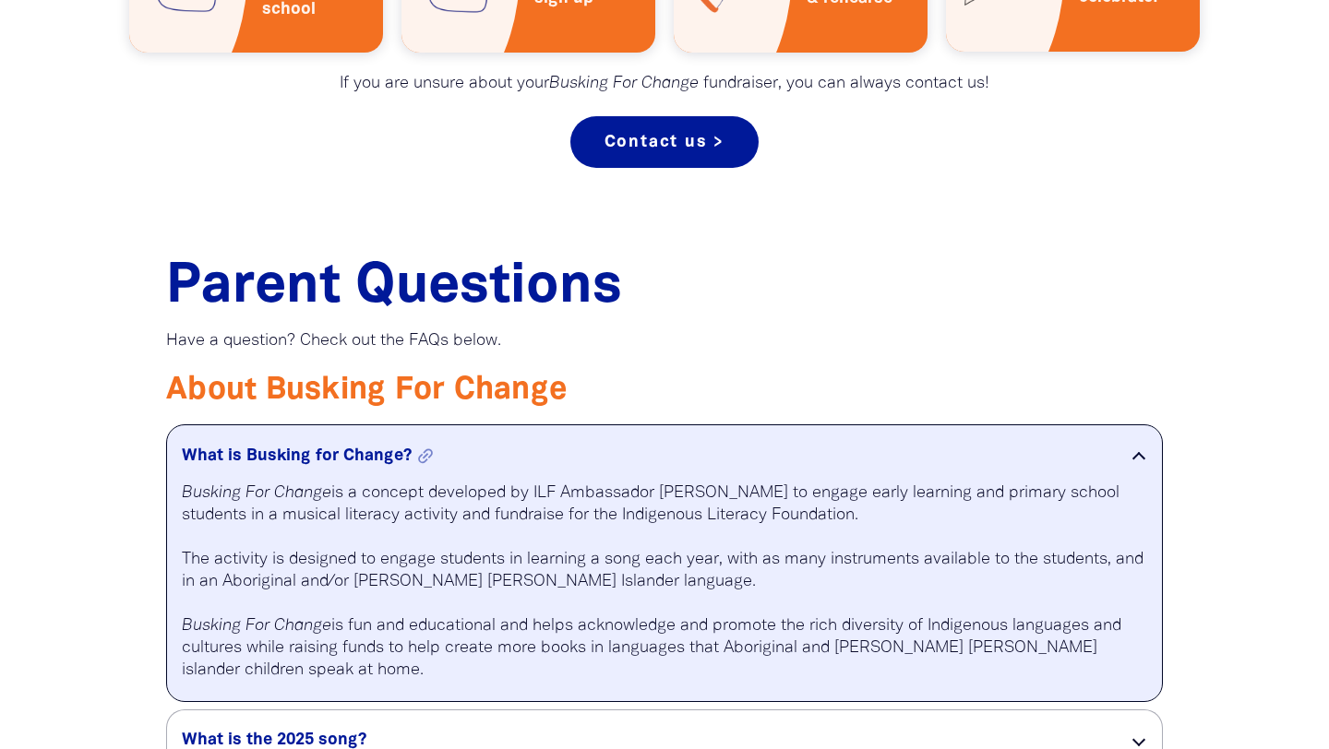
click at [331, 456] on h5 "What is Busking for Change? link" at bounding box center [640, 457] width 917 height 22
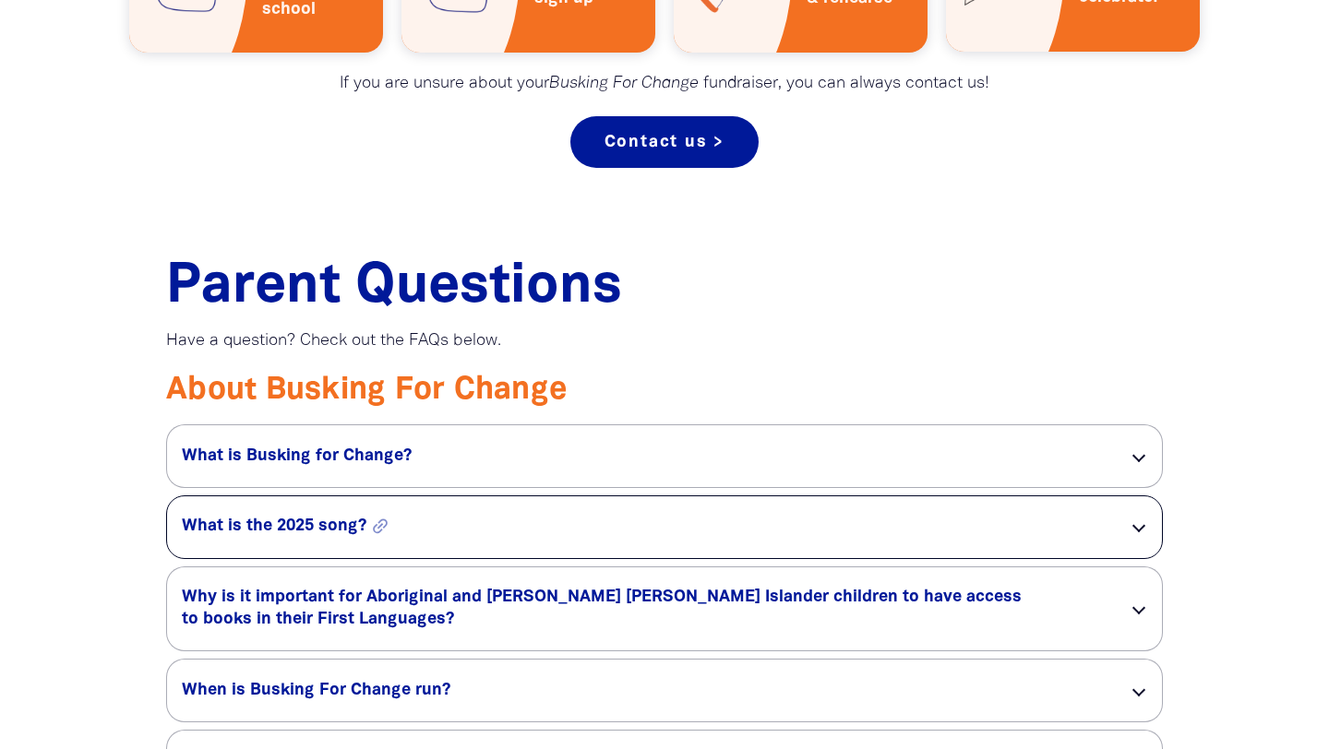
click at [309, 523] on h5 "What is the 2025 song? link" at bounding box center [640, 527] width 917 height 22
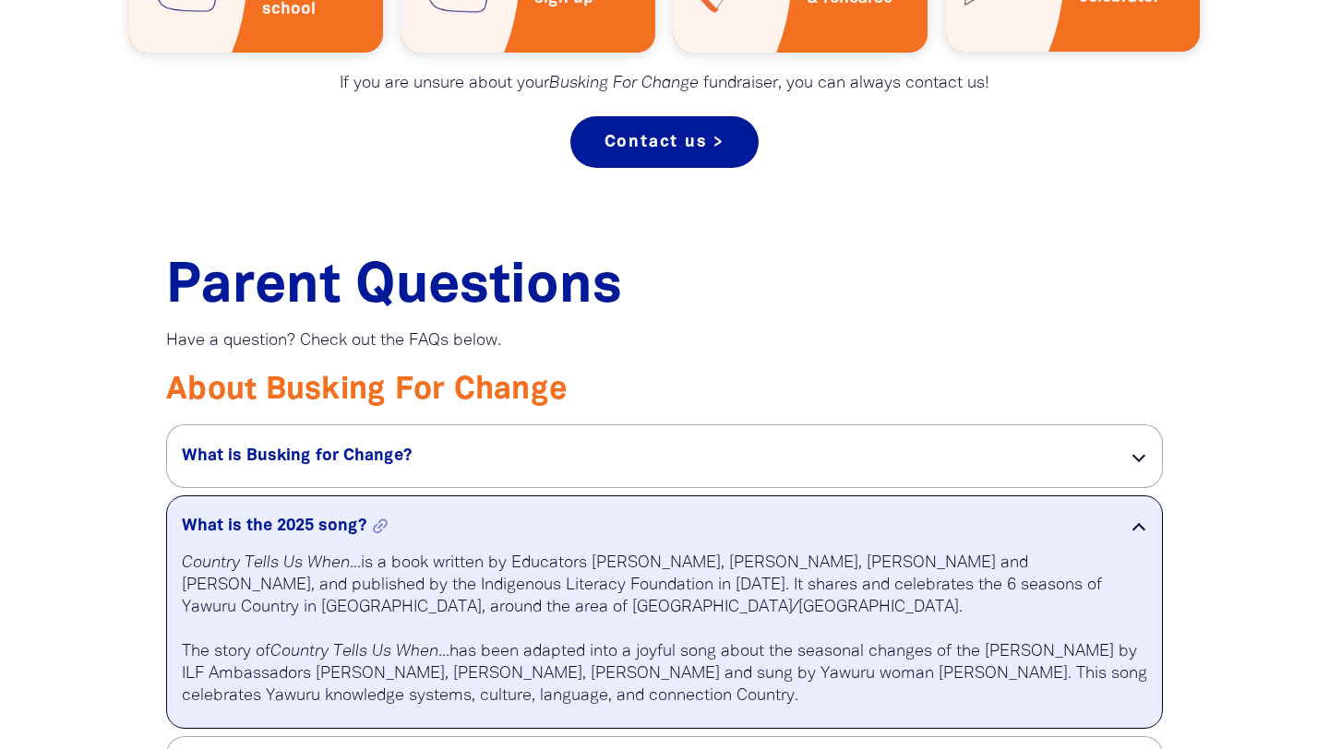
click at [309, 523] on h5 "What is the 2025 song? link" at bounding box center [640, 527] width 917 height 22
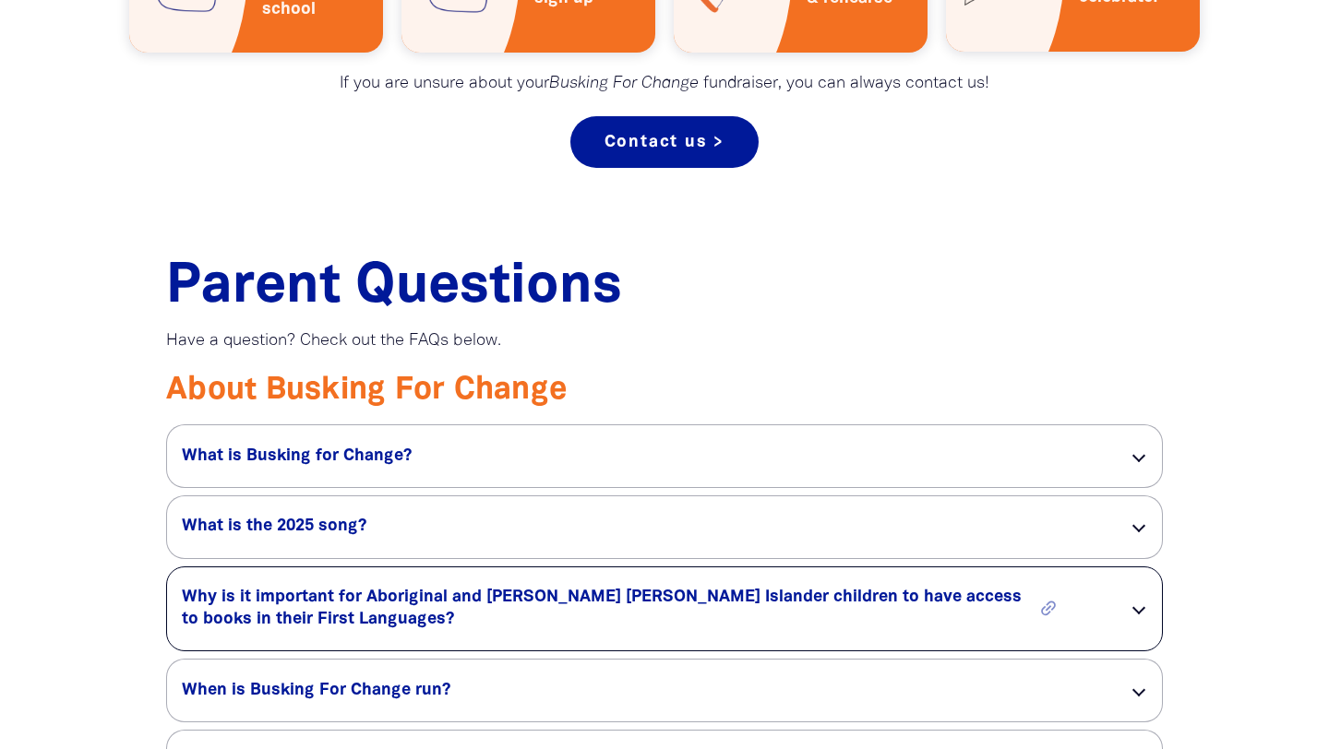
click at [301, 602] on h5 "Why is it important for Aboriginal and Torres Strait Islander children to have …" at bounding box center [640, 609] width 917 height 44
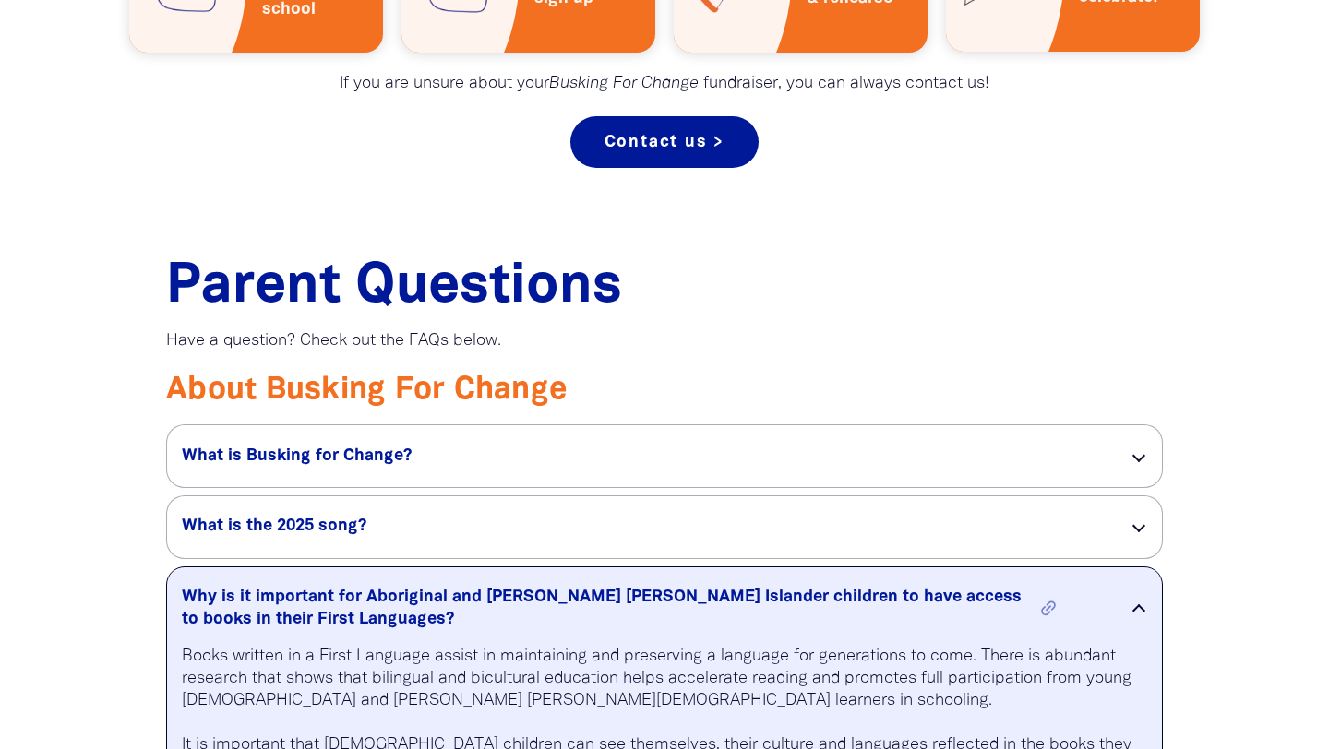
click at [301, 602] on h5 "Why is it important for Aboriginal and Torres Strait Islander children to have …" at bounding box center [640, 609] width 917 height 44
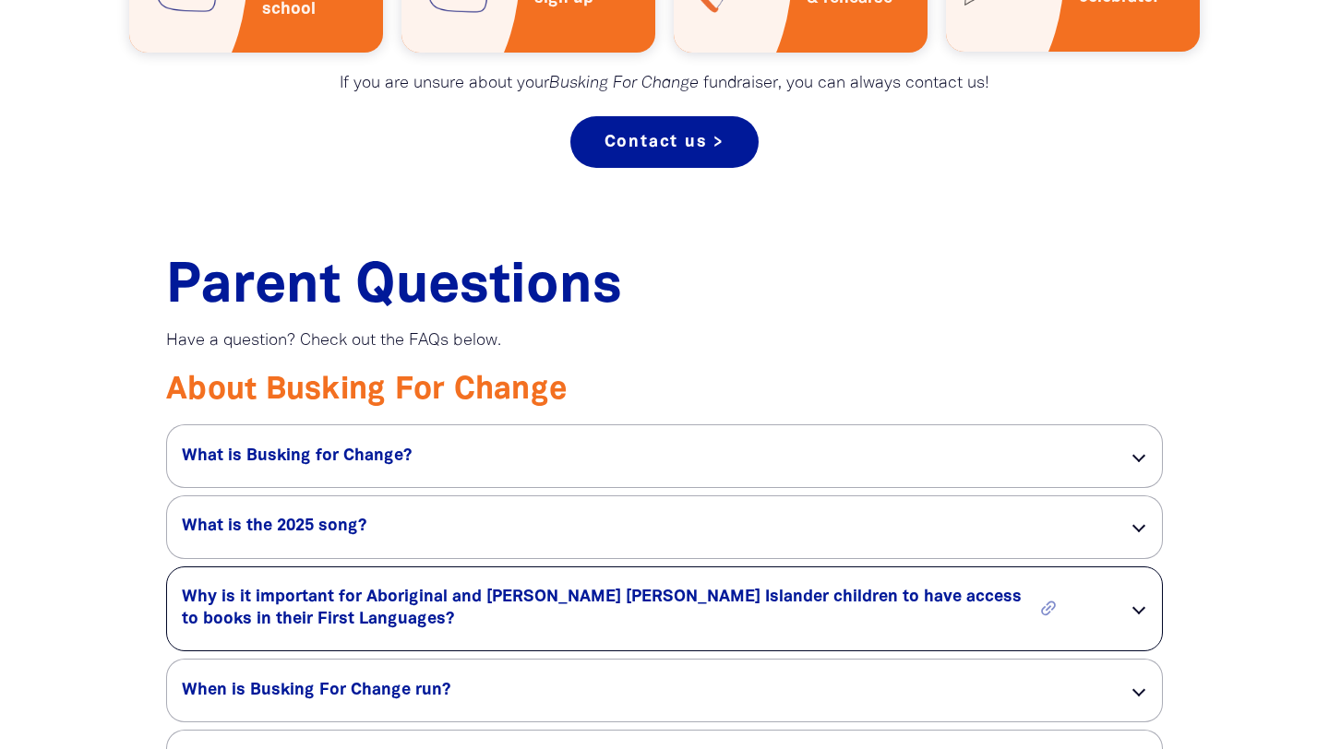
scroll to position [1250, 0]
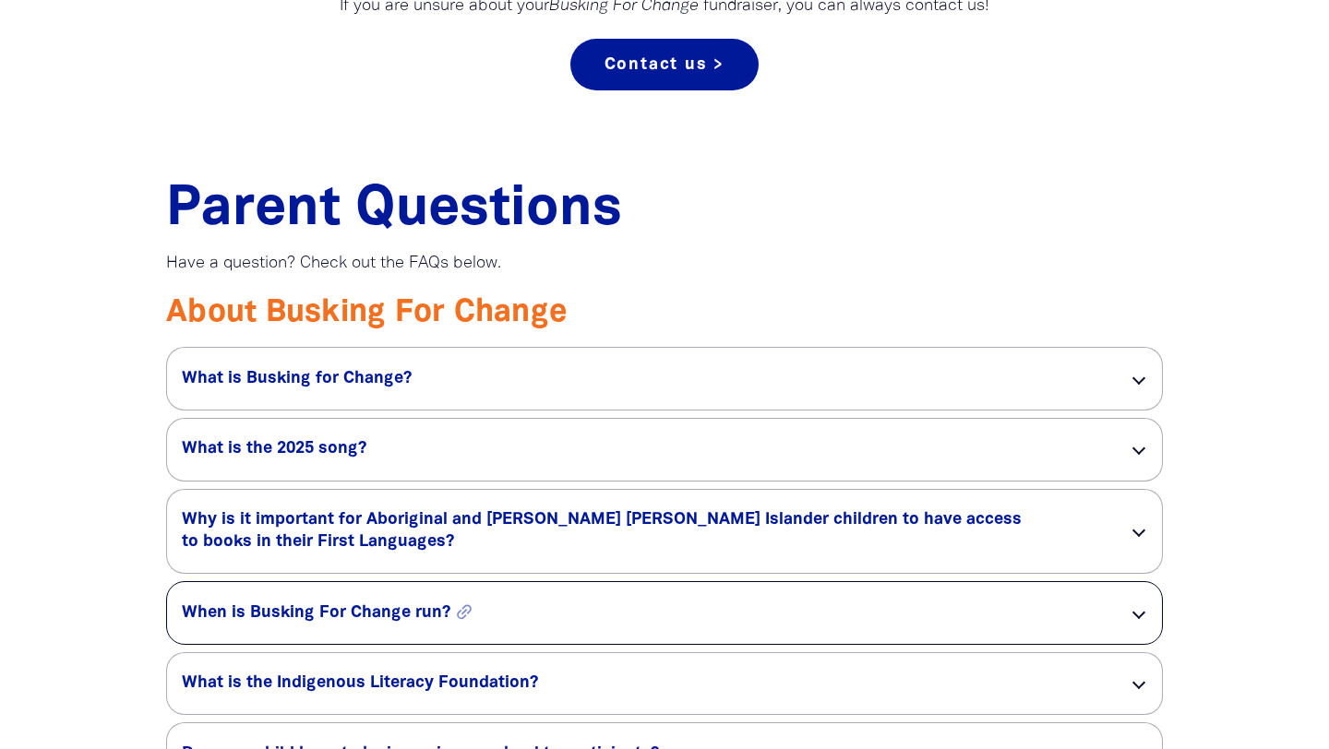
click at [303, 616] on h5 "When is Busking For Change run? link" at bounding box center [640, 614] width 917 height 22
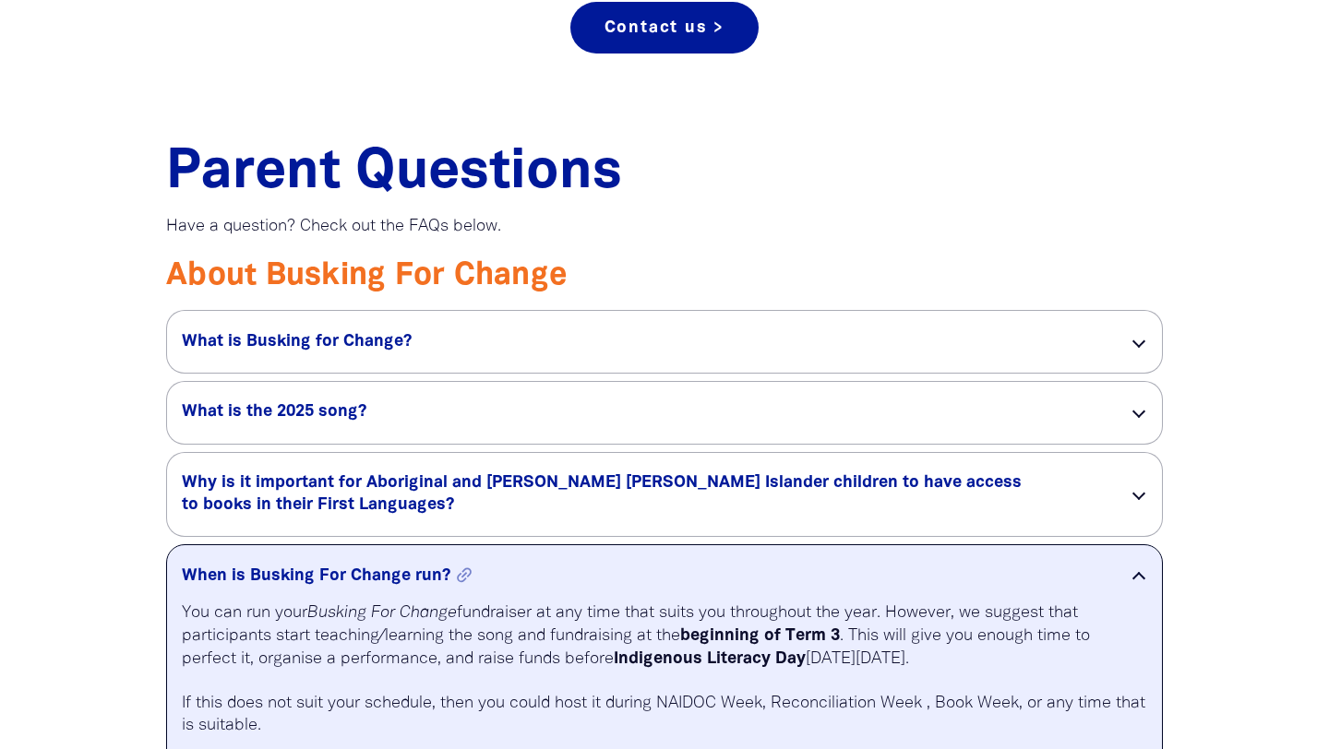
scroll to position [1291, 0]
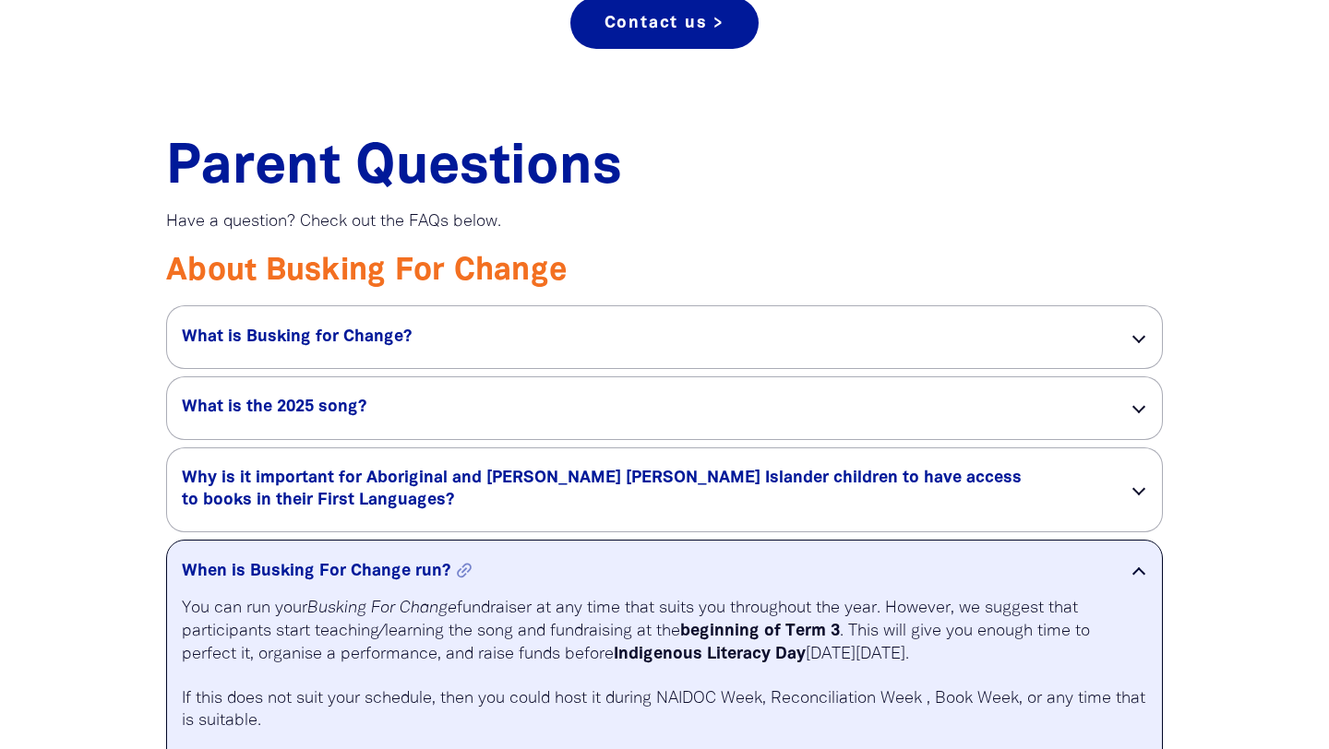
click at [319, 574] on h5 "When is Busking For Change run? link" at bounding box center [640, 572] width 917 height 22
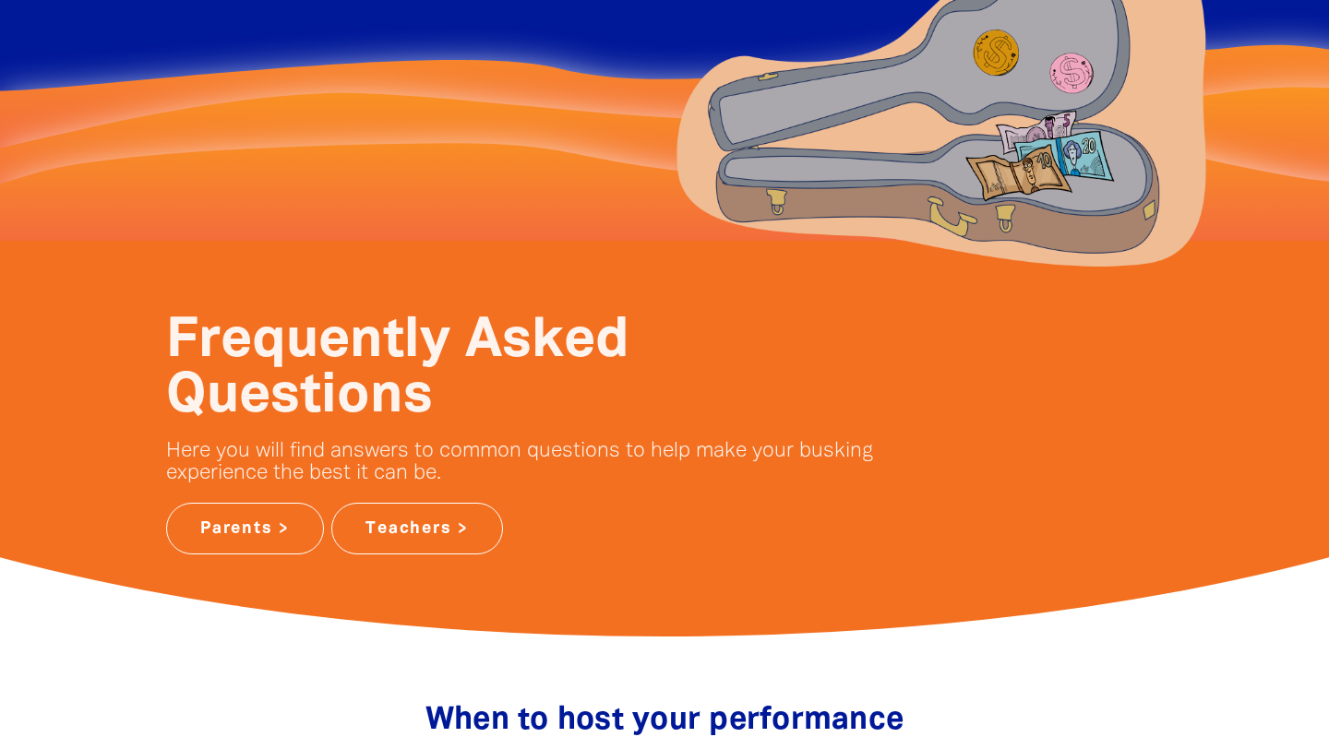
scroll to position [0, 0]
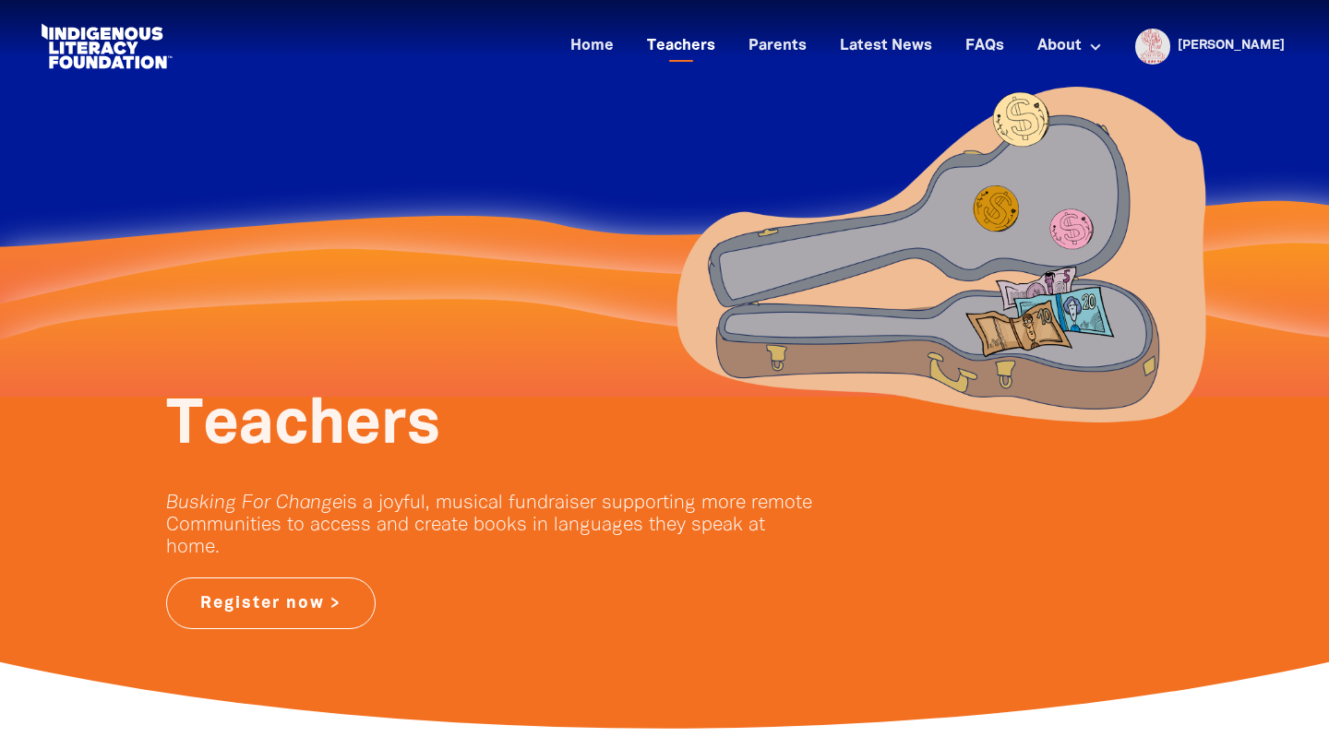
click at [726, 50] on link "Teachers" at bounding box center [681, 46] width 90 height 30
click at [625, 46] on link "Home" at bounding box center [592, 46] width 66 height 30
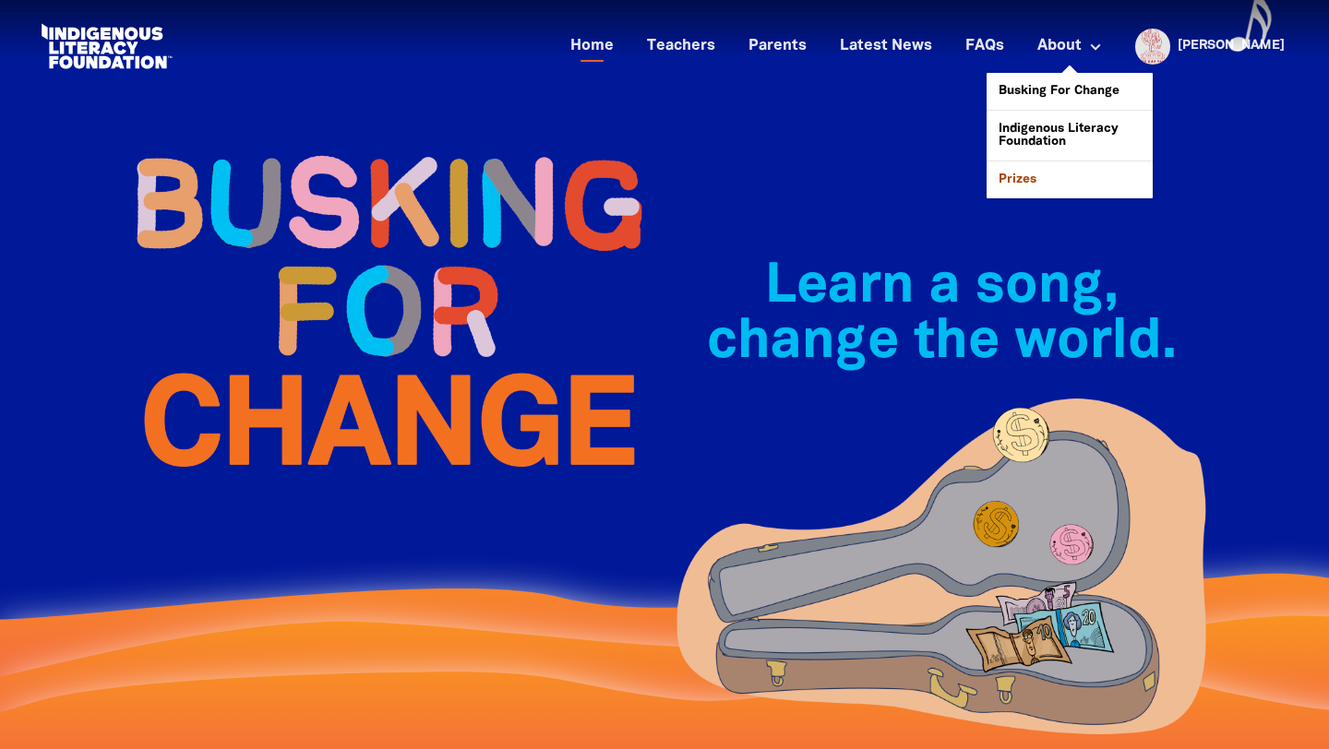
click at [1083, 180] on link "Prizes" at bounding box center [1070, 180] width 166 height 37
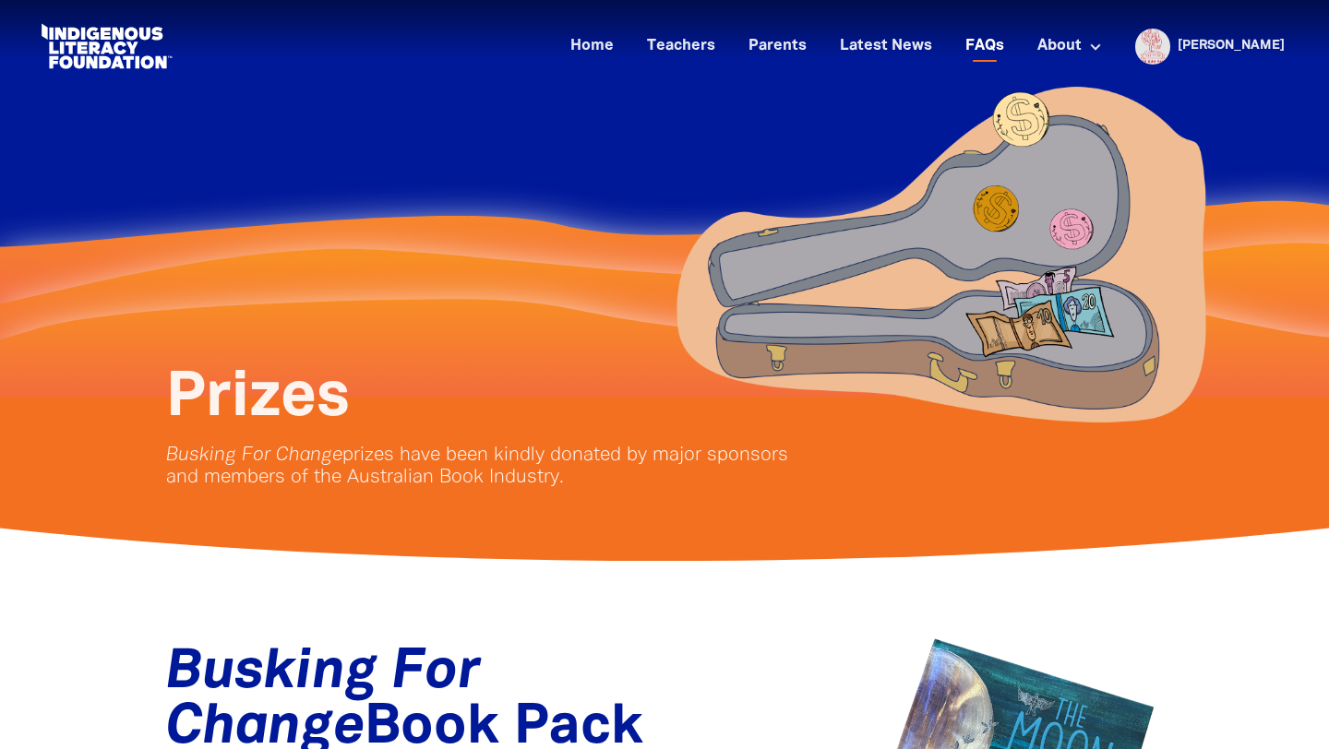
click at [1015, 44] on link "FAQs" at bounding box center [984, 46] width 61 height 30
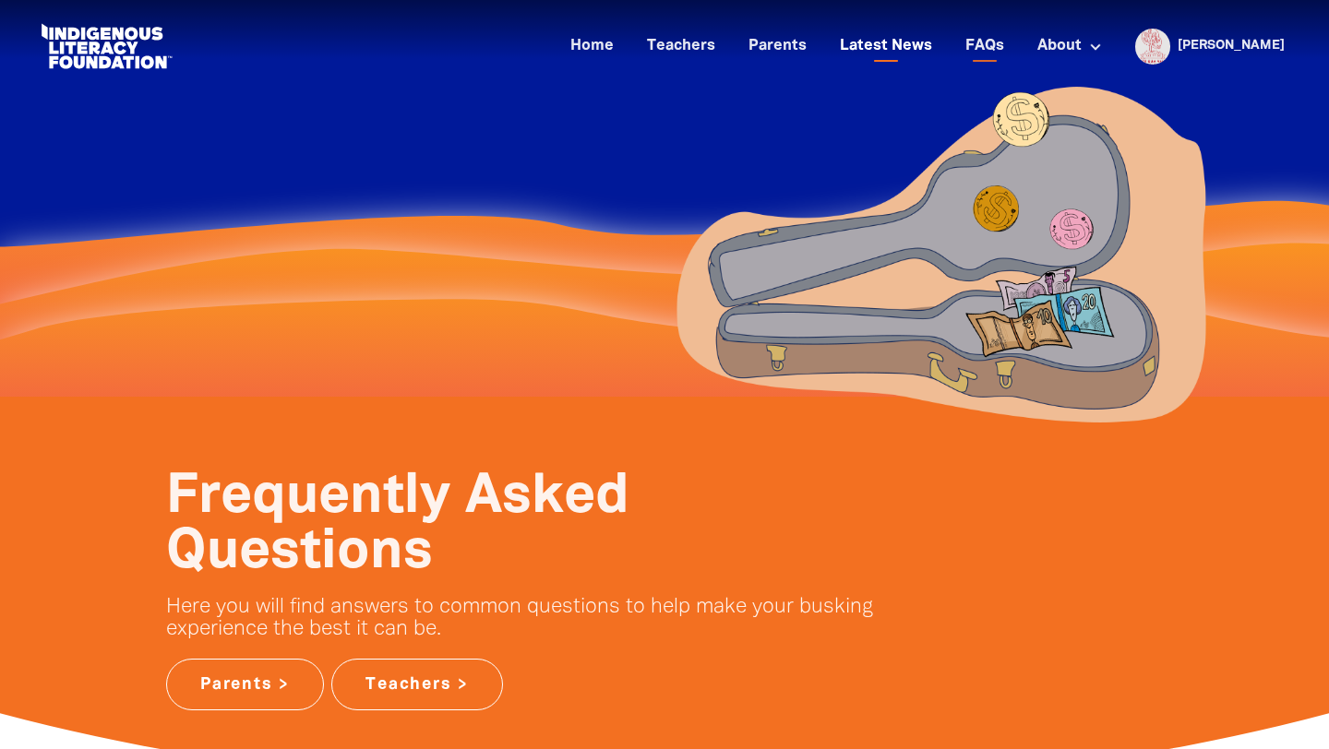
click at [943, 47] on link "Latest News" at bounding box center [886, 46] width 114 height 30
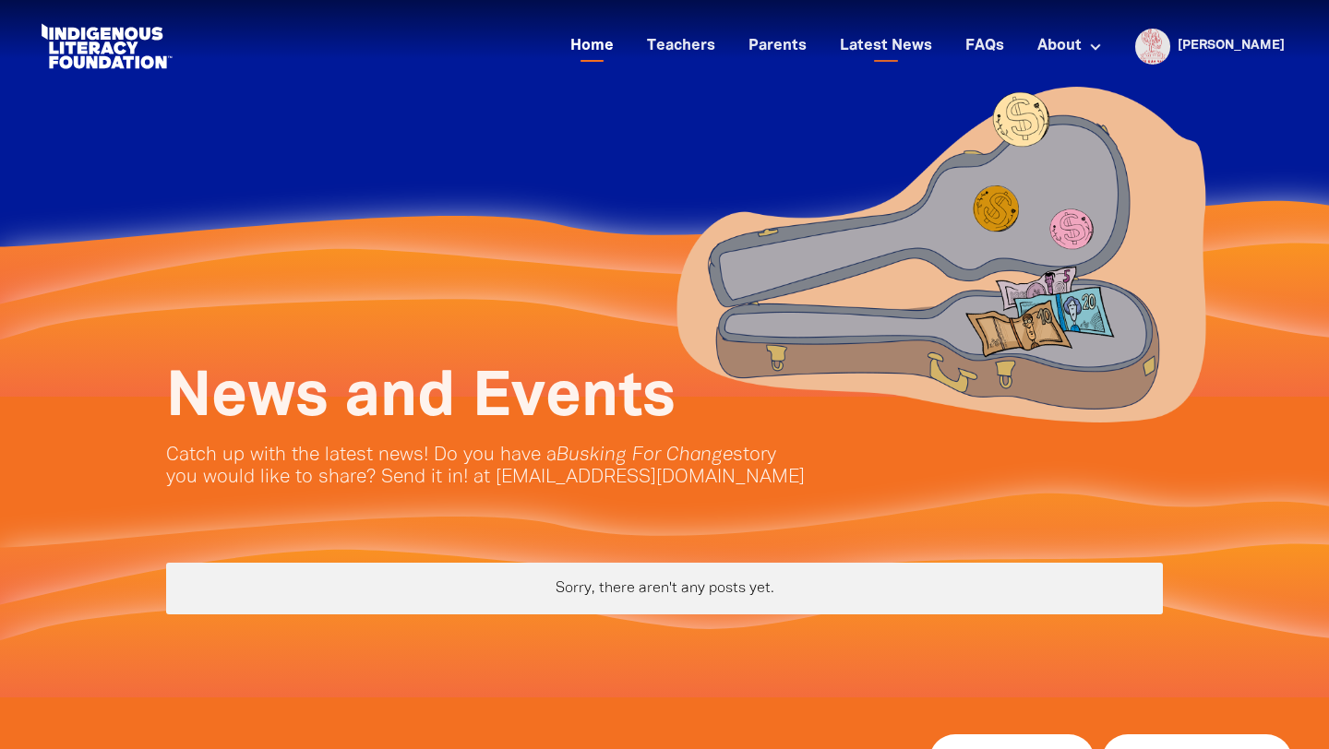
click at [625, 49] on link "Home" at bounding box center [592, 46] width 66 height 30
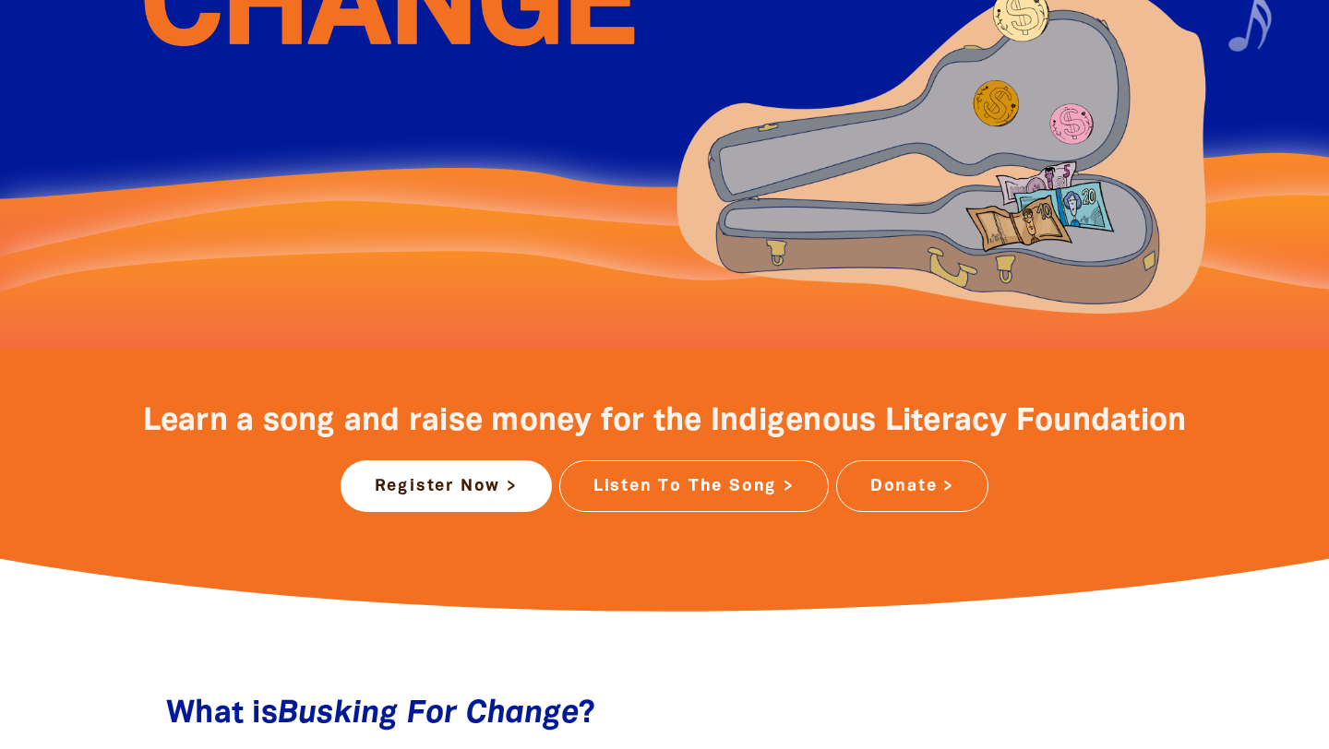
scroll to position [509, 0]
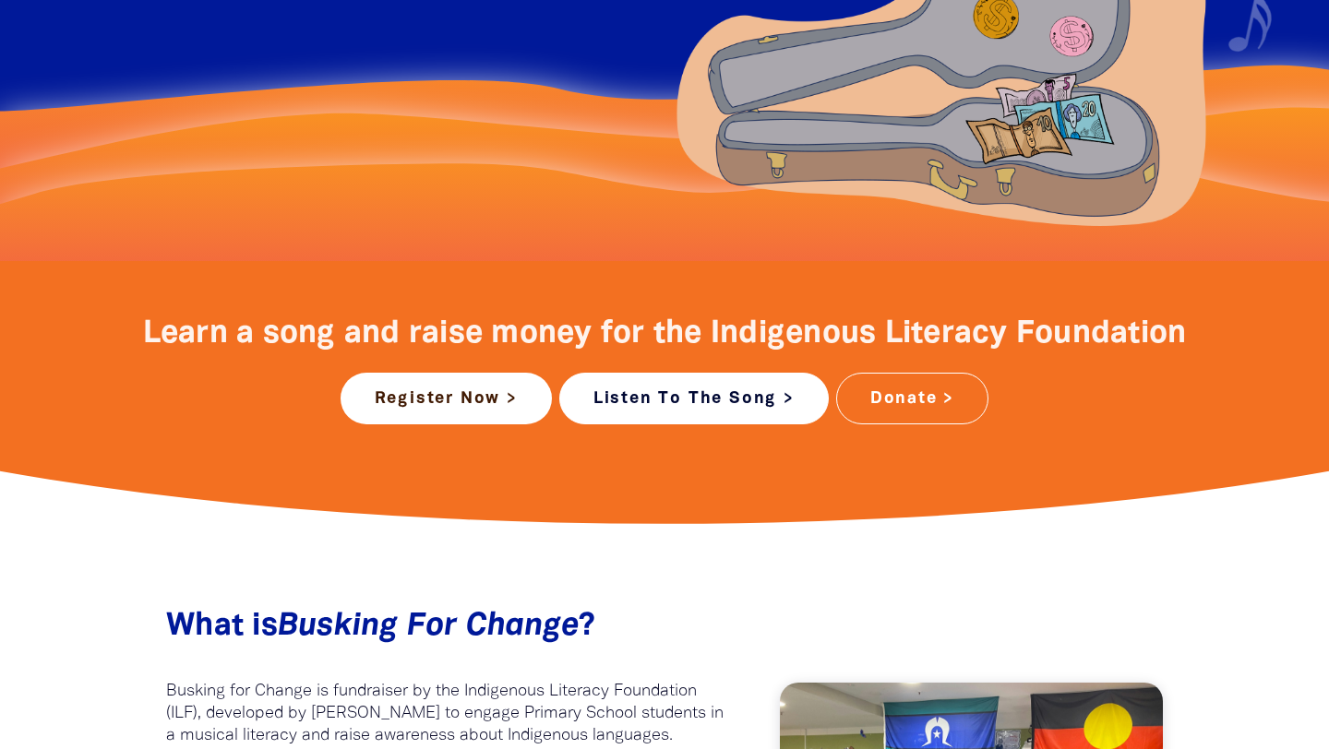
click at [756, 404] on link "Listen To The Song >" at bounding box center [693, 399] width 269 height 52
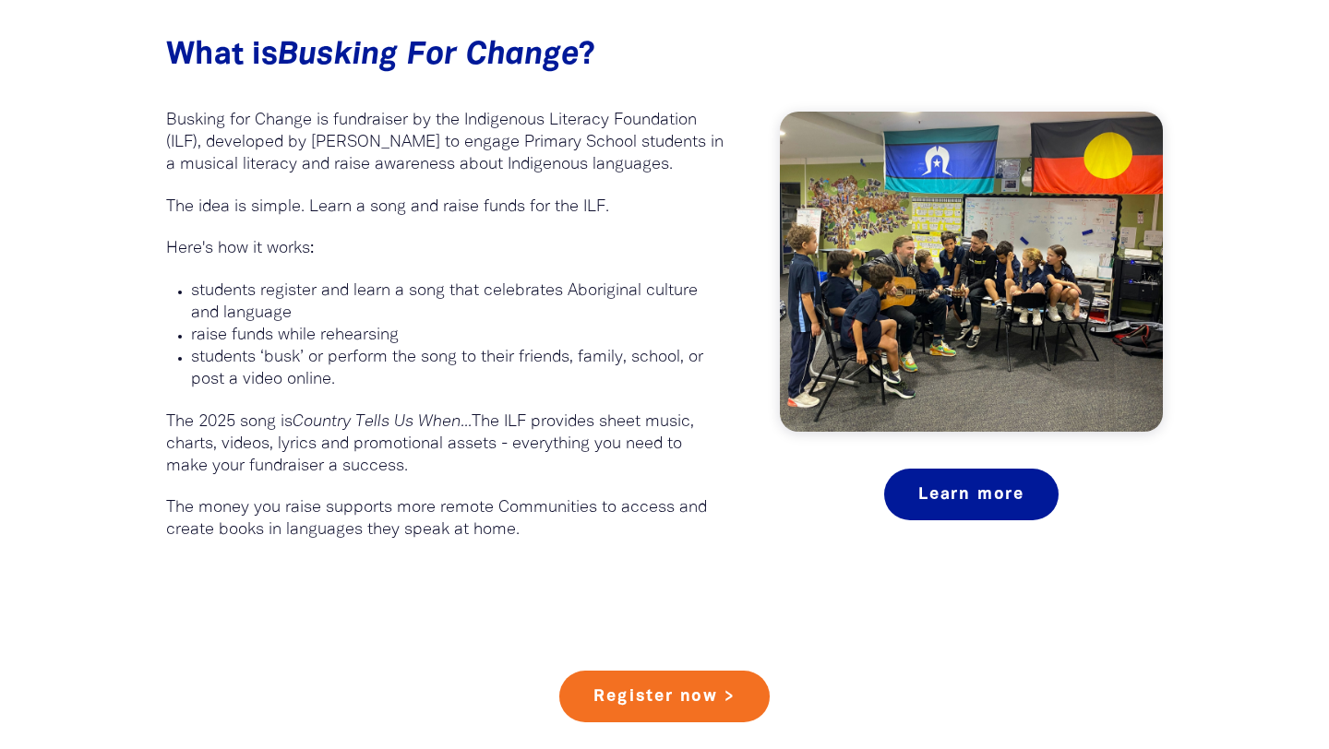
scroll to position [1006, 0]
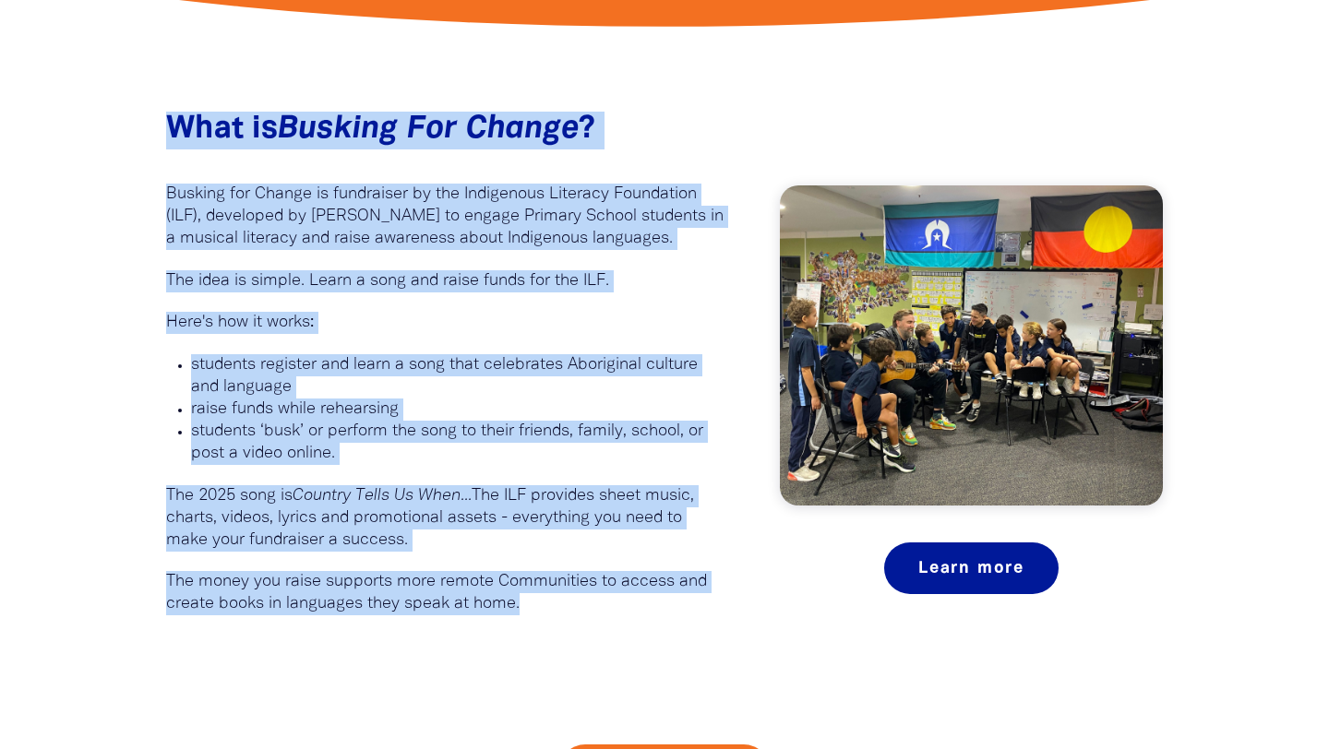
drag, startPoint x: 166, startPoint y: 121, endPoint x: 578, endPoint y: 608, distance: 637.9
click at [578, 608] on div "What is Busking For Change ?﻿ Busking for Change is fundraiser by the Indigenou…" at bounding box center [445, 364] width 558 height 504
copy div "What is Busking For Change ?﻿ Busking for Change is fundraiser by the Indigenou…"
